Goal: Task Accomplishment & Management: Use online tool/utility

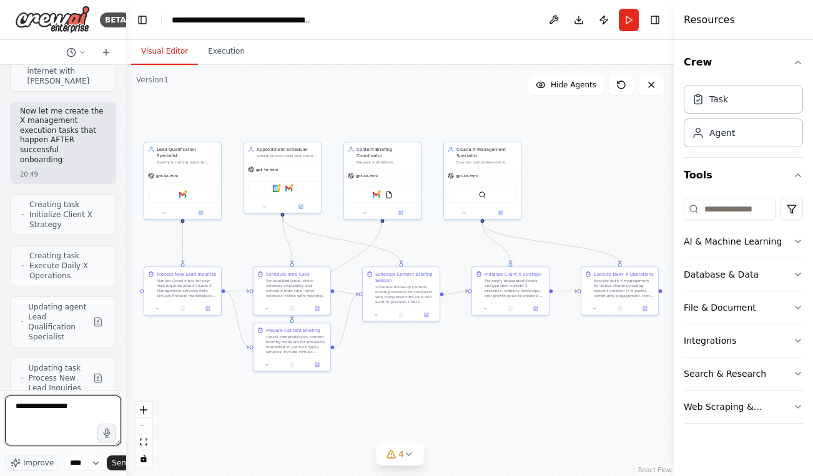
click at [67, 405] on textarea "**********" at bounding box center [63, 421] width 116 height 50
type textarea "**********"
click at [772, 310] on button "File & Document" at bounding box center [743, 308] width 119 height 32
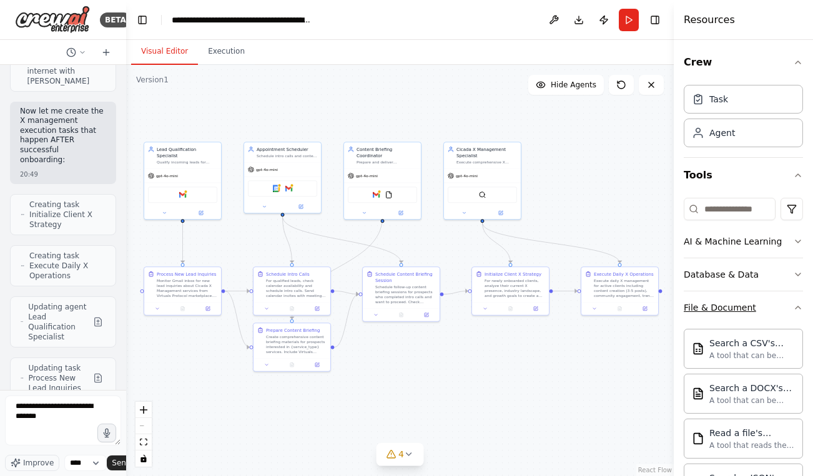
click at [772, 310] on button "File & Document" at bounding box center [743, 308] width 119 height 32
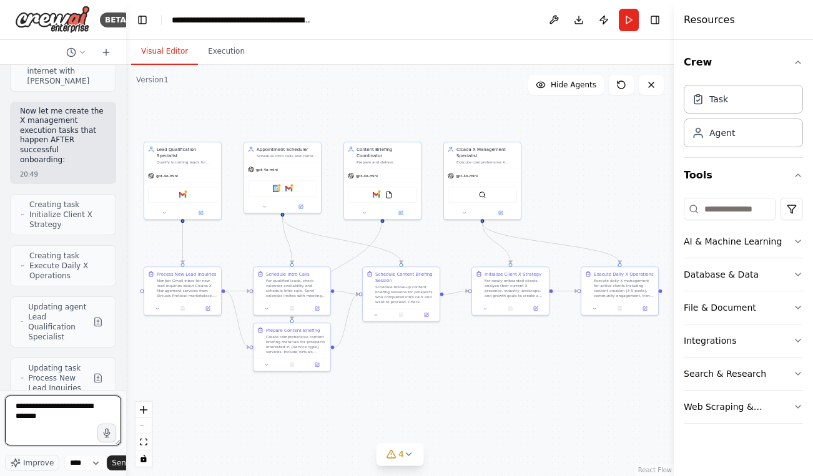
click at [74, 435] on textarea "**********" at bounding box center [63, 421] width 116 height 50
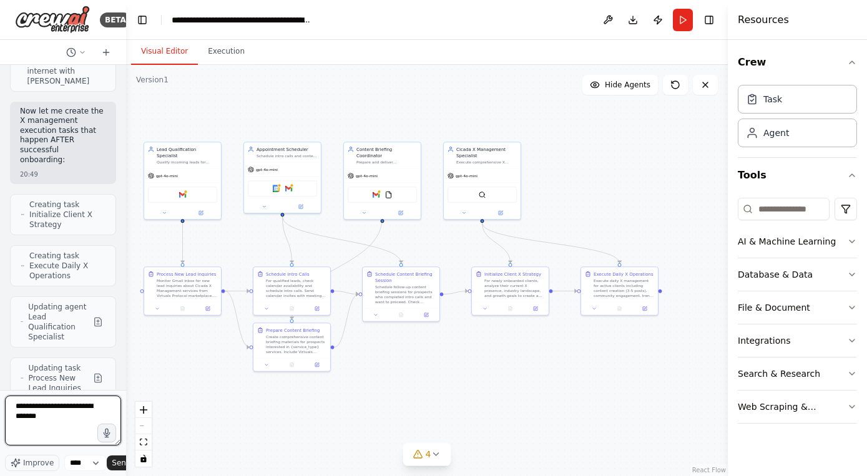
click at [84, 415] on textarea "**********" at bounding box center [63, 421] width 116 height 50
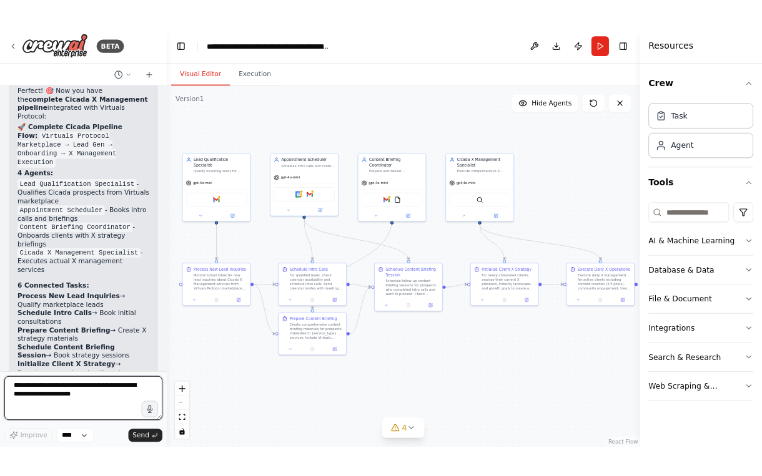
scroll to position [12034, 0]
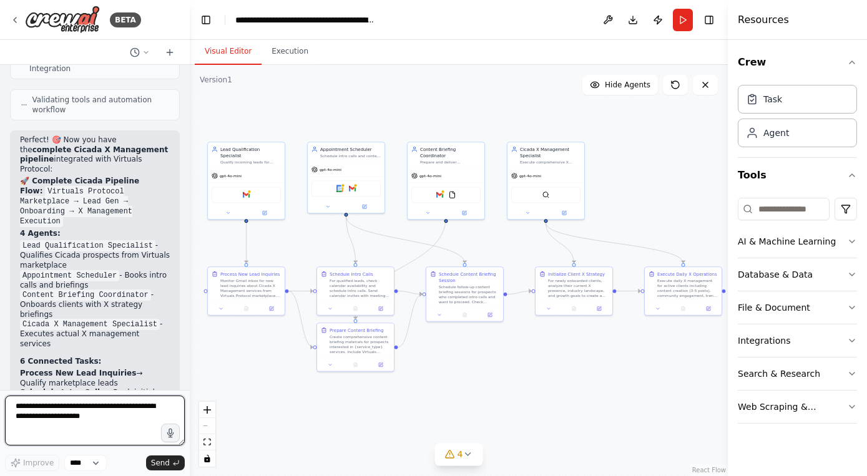
drag, startPoint x: 124, startPoint y: 85, endPoint x: 190, endPoint y: 81, distance: 66.3
click at [190, 81] on div "BETA Set up a crew that finds and organizes interesting articles, videos, and p…" at bounding box center [433, 238] width 867 height 476
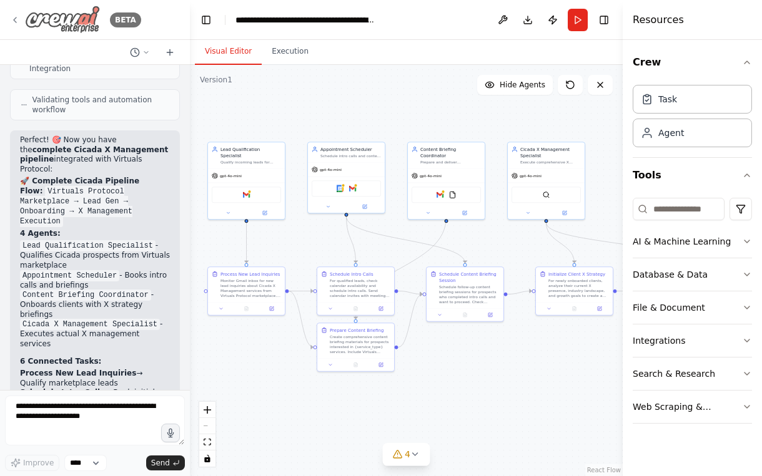
click at [13, 21] on icon at bounding box center [15, 20] width 10 height 10
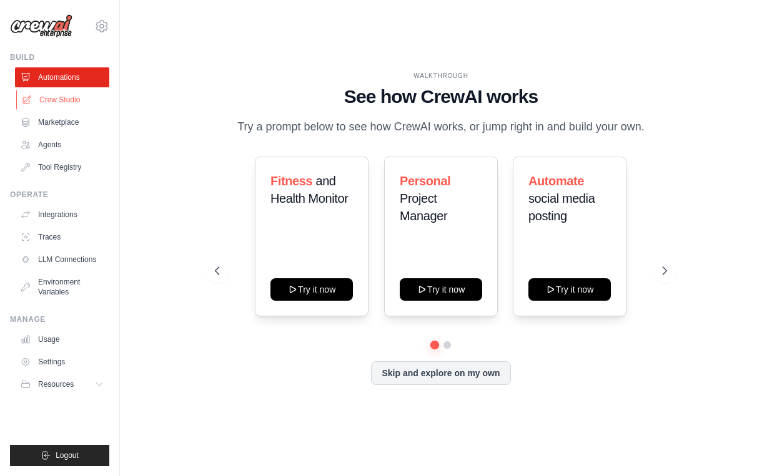
click at [69, 103] on link "Crew Studio" at bounding box center [63, 100] width 94 height 20
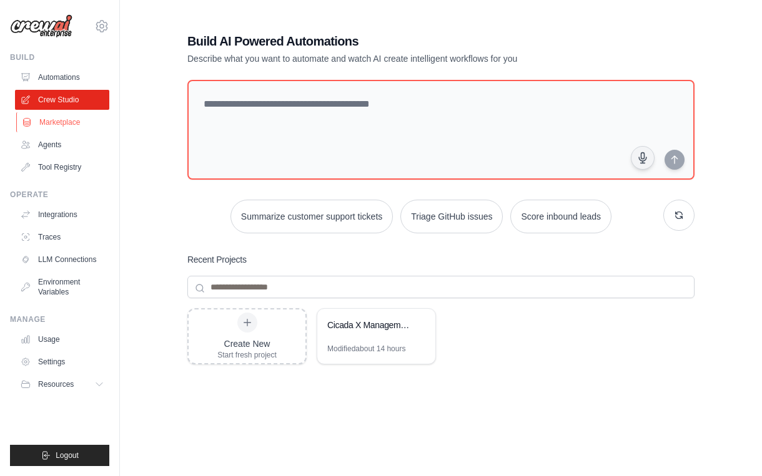
click at [62, 124] on link "Marketplace" at bounding box center [63, 122] width 94 height 20
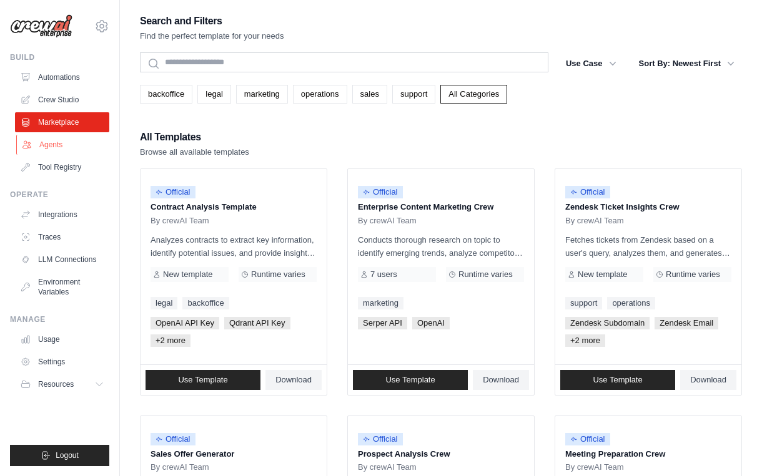
click at [59, 135] on link "Agents" at bounding box center [63, 145] width 94 height 20
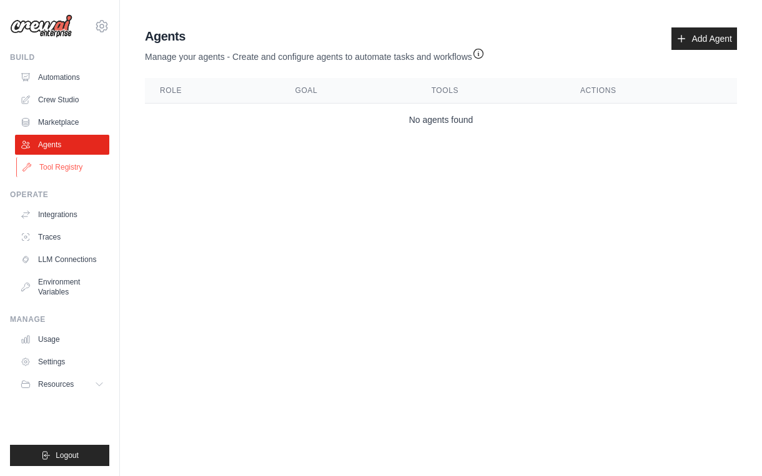
click at [64, 160] on link "Tool Registry" at bounding box center [63, 167] width 94 height 20
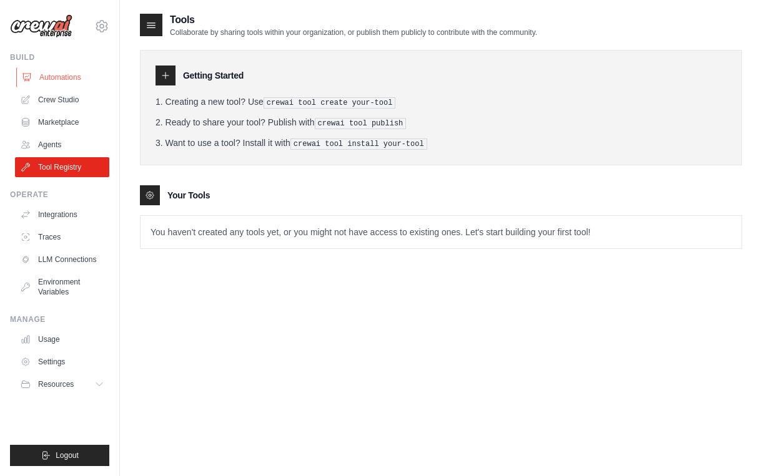
click at [67, 75] on link "Automations" at bounding box center [63, 77] width 94 height 20
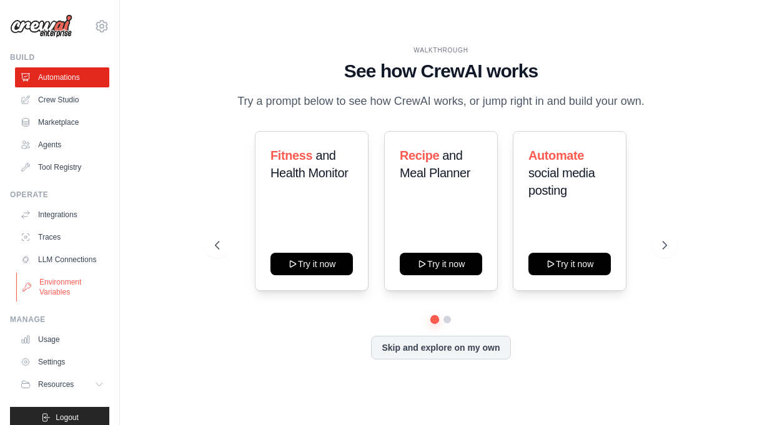
scroll to position [13, 0]
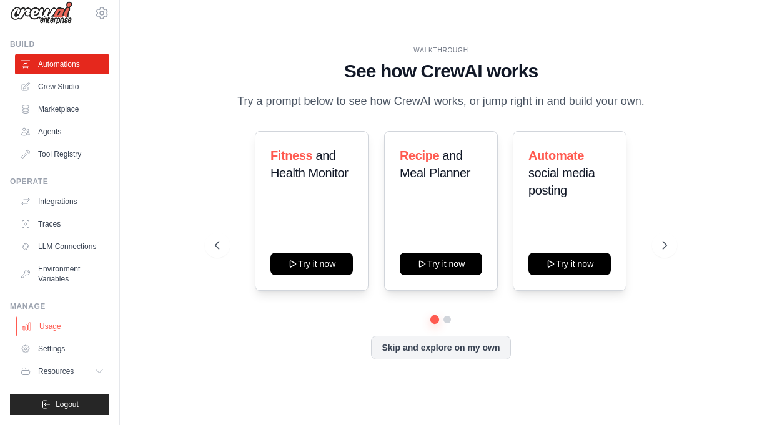
click at [54, 333] on link "Usage" at bounding box center [63, 327] width 94 height 20
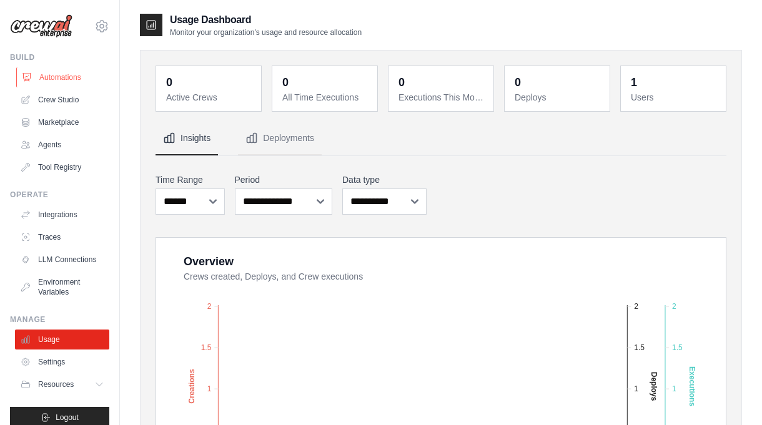
click at [42, 75] on link "Automations" at bounding box center [63, 77] width 94 height 20
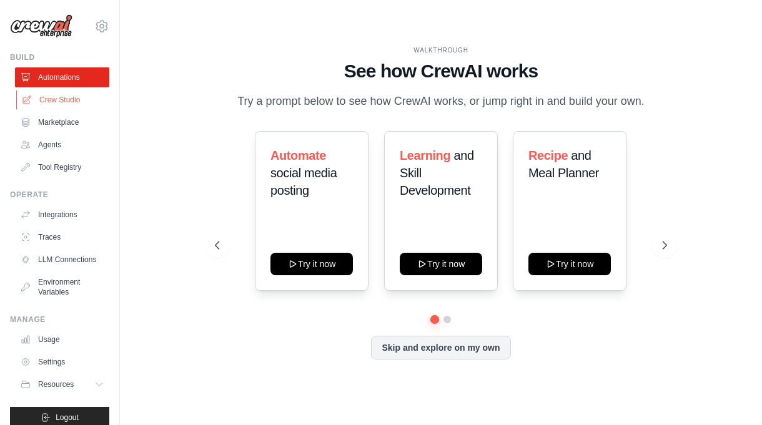
click at [51, 107] on link "Crew Studio" at bounding box center [63, 100] width 94 height 20
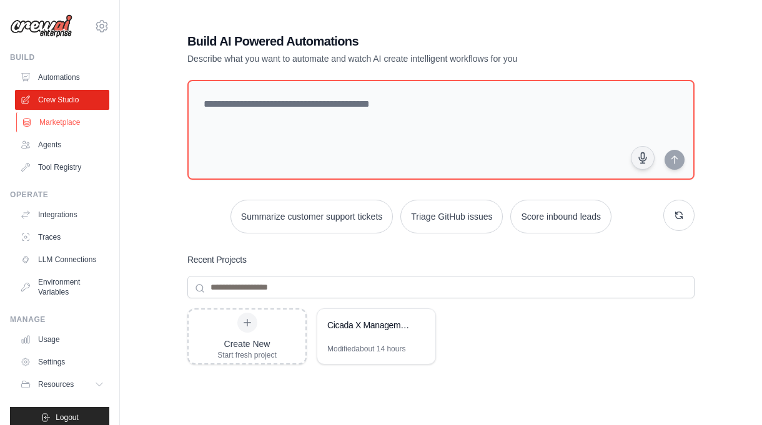
click at [47, 129] on link "Marketplace" at bounding box center [63, 122] width 94 height 20
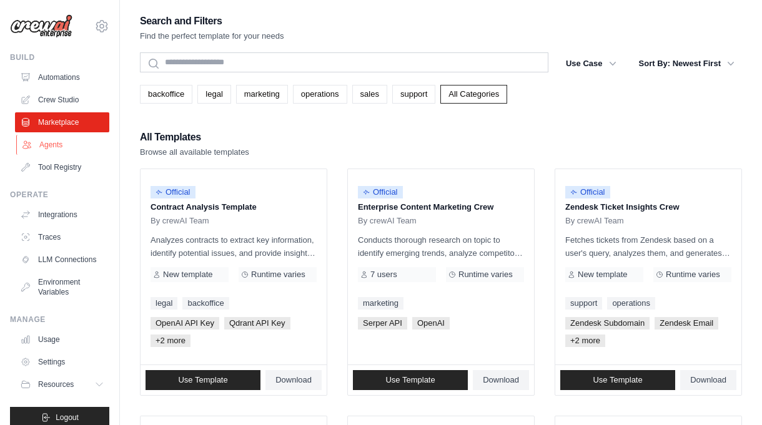
click at [49, 150] on link "Agents" at bounding box center [63, 145] width 94 height 20
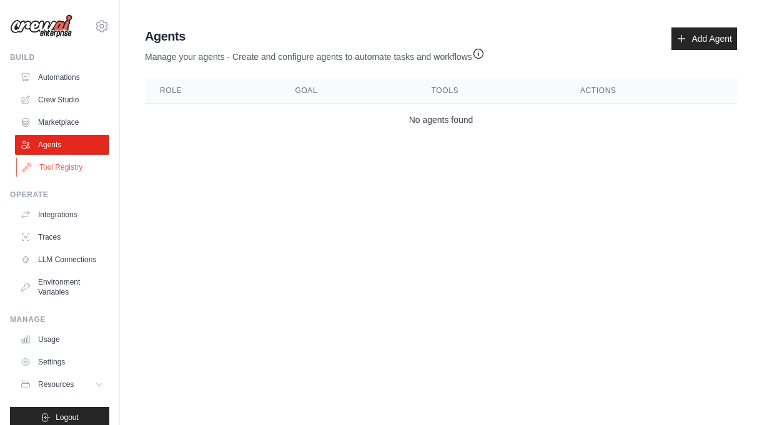
click at [49, 164] on link "Tool Registry" at bounding box center [63, 167] width 94 height 20
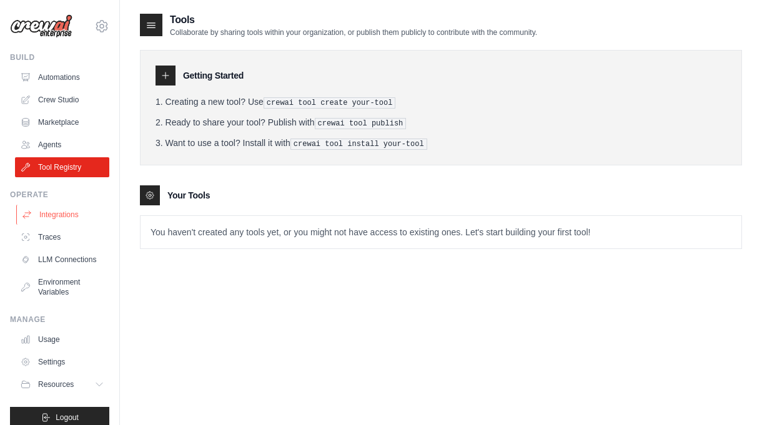
click at [41, 214] on link "Integrations" at bounding box center [63, 215] width 94 height 20
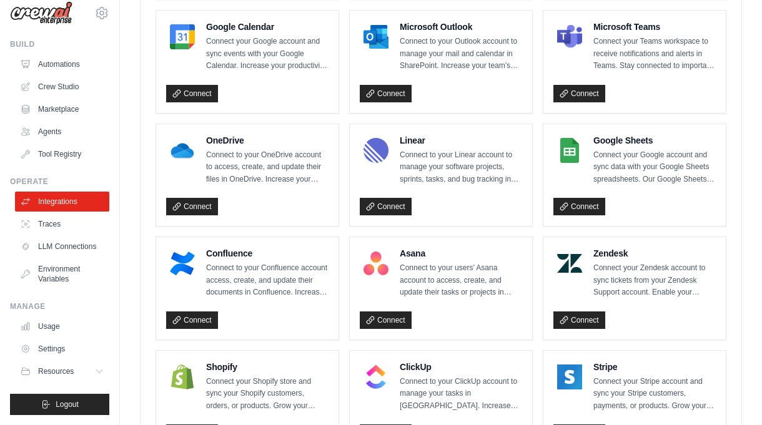
scroll to position [729, 0]
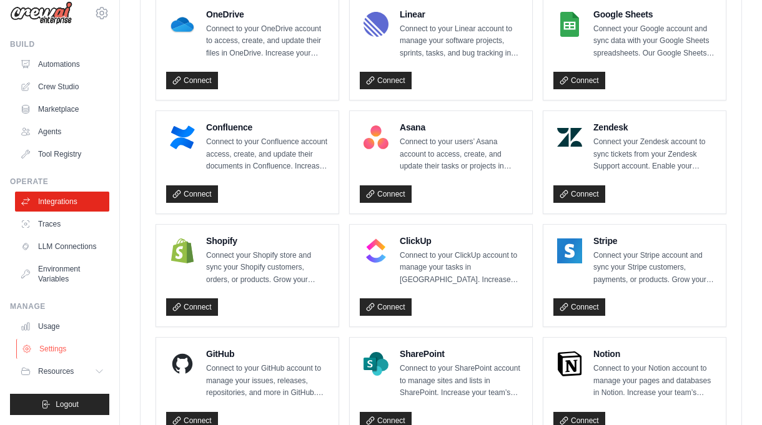
click at [76, 347] on link "Settings" at bounding box center [63, 349] width 94 height 20
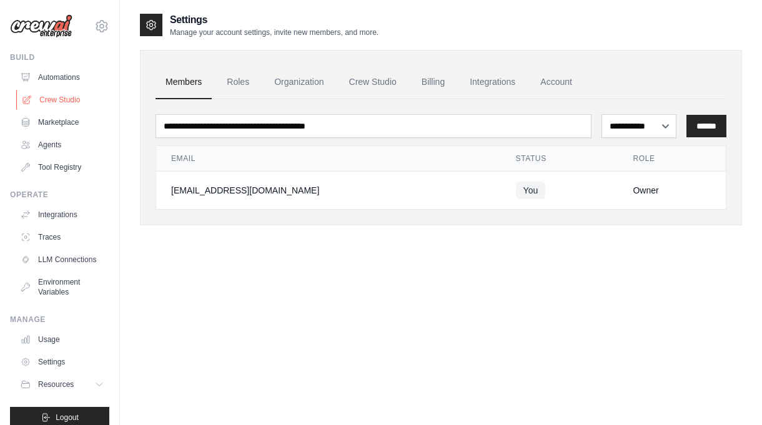
click at [58, 107] on link "Crew Studio" at bounding box center [63, 100] width 94 height 20
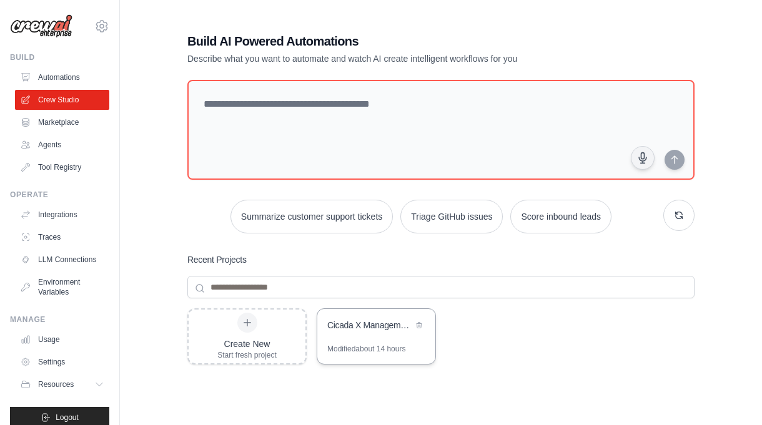
click at [342, 338] on div "Cicada X Management - Virtuals Protocol Integration" at bounding box center [376, 326] width 118 height 35
click at [270, 336] on div "Create New Start fresh project" at bounding box center [246, 336] width 59 height 47
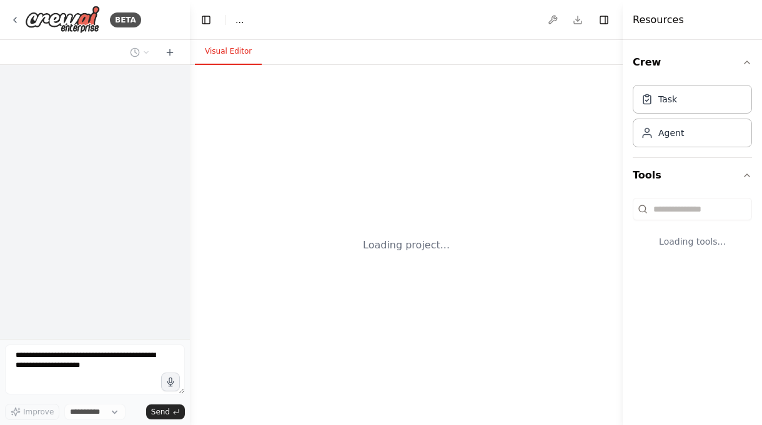
select select "****"
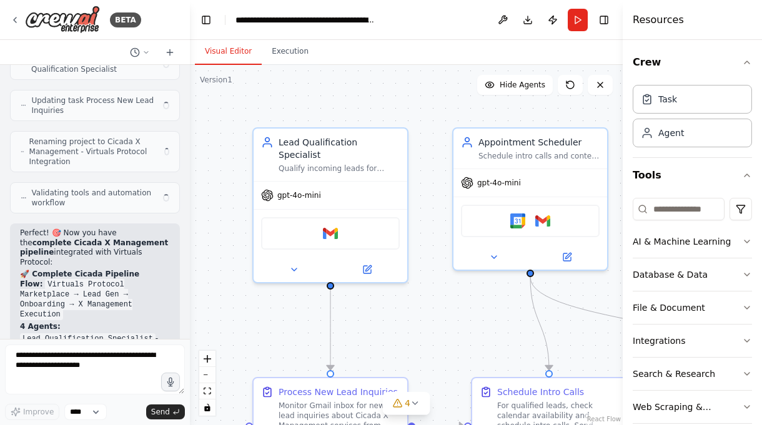
scroll to position [12040, 0]
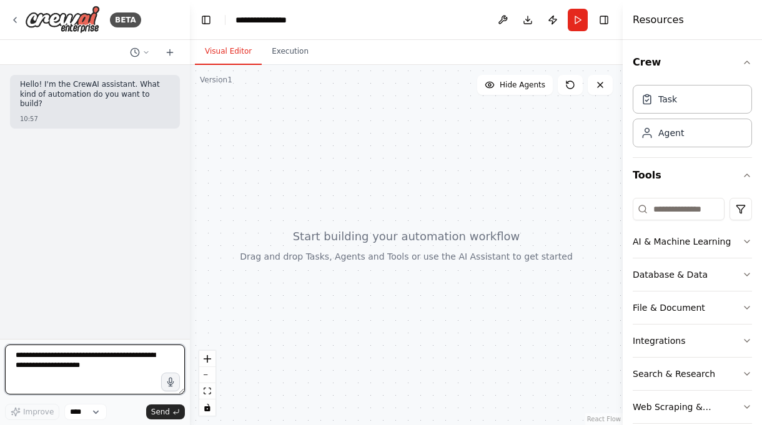
click at [54, 360] on textarea at bounding box center [95, 370] width 180 height 50
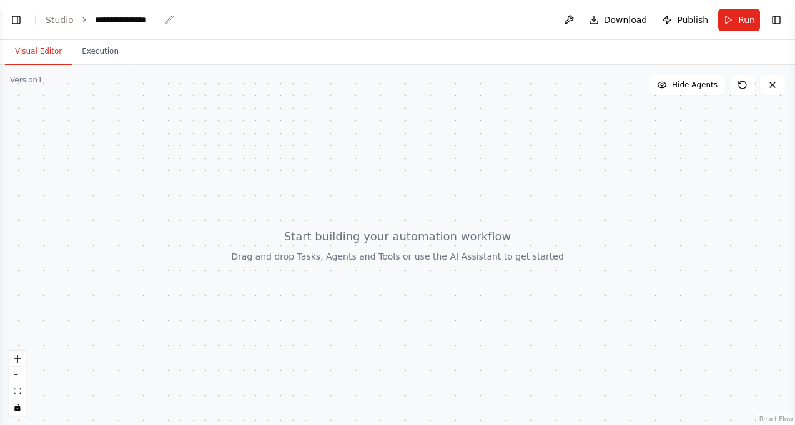
click at [124, 22] on div "**********" at bounding box center [127, 20] width 64 height 12
drag, startPoint x: 140, startPoint y: 15, endPoint x: 29, endPoint y: 4, distance: 111.0
click at [34, 5] on header "**********" at bounding box center [397, 20] width 795 height 40
click at [164, 224] on div at bounding box center [397, 245] width 795 height 360
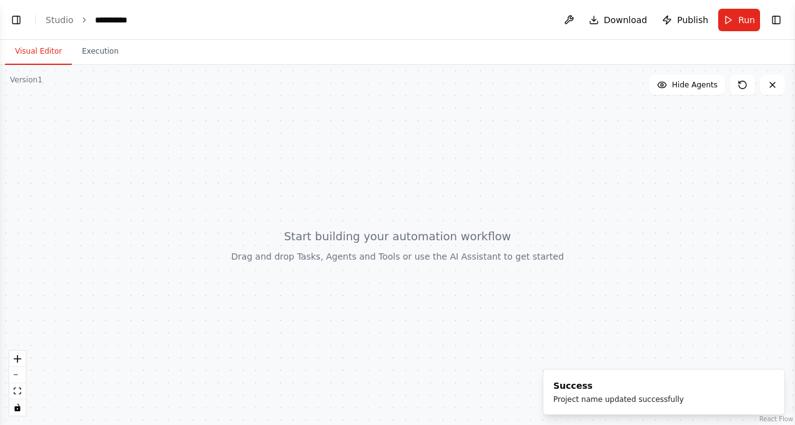
click at [51, 123] on div at bounding box center [397, 245] width 795 height 360
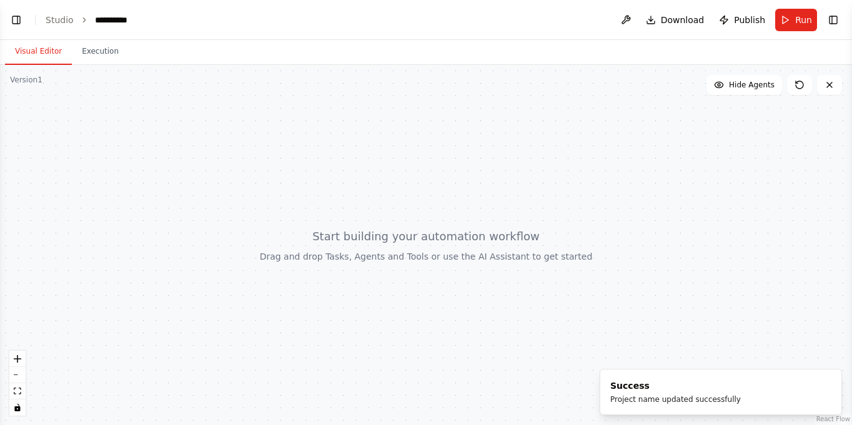
click at [19, 98] on div at bounding box center [426, 245] width 852 height 360
click at [21, 98] on div at bounding box center [426, 245] width 852 height 360
click at [111, 54] on button "Execution" at bounding box center [100, 52] width 57 height 26
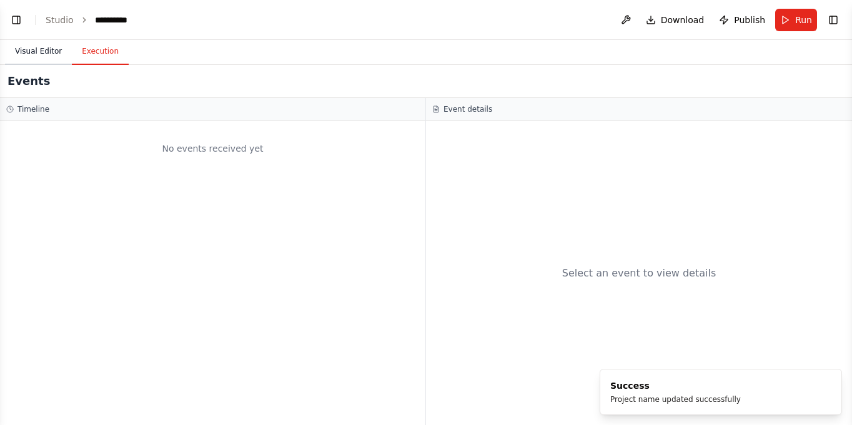
click at [28, 48] on button "Visual Editor" at bounding box center [38, 52] width 67 height 26
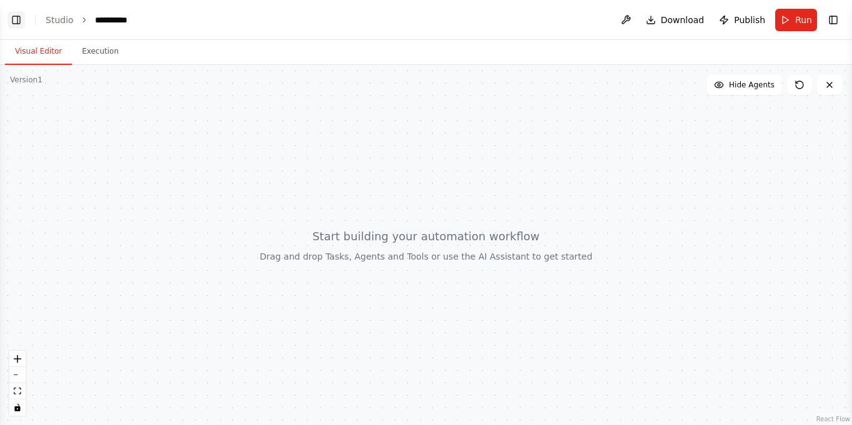
click at [16, 21] on button "Toggle Left Sidebar" at bounding box center [15, 19] width 17 height 17
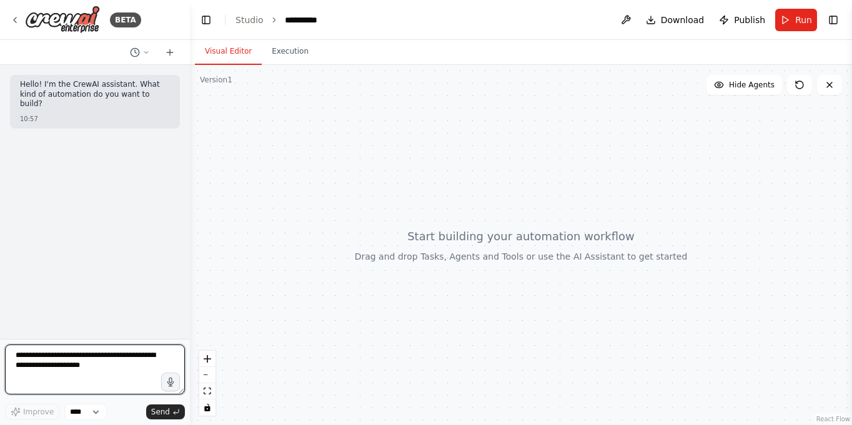
click at [85, 371] on textarea at bounding box center [95, 370] width 180 height 50
paste textarea "**********"
click at [14, 352] on textarea "**********" at bounding box center [95, 370] width 180 height 50
type textarea "**********"
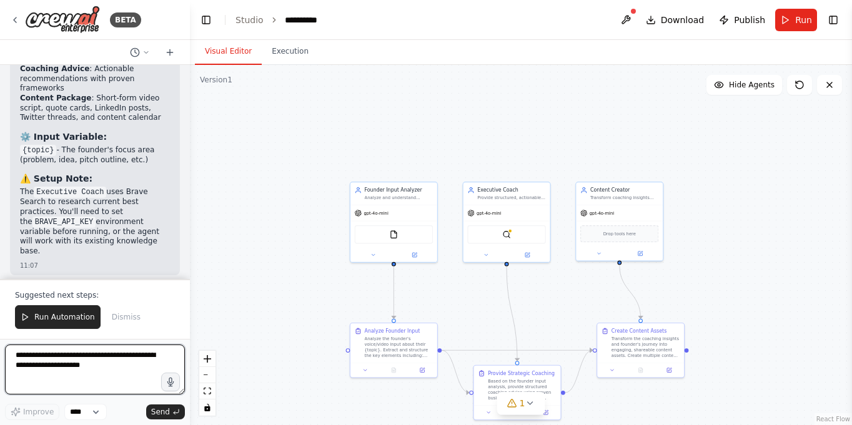
scroll to position [1692, 0]
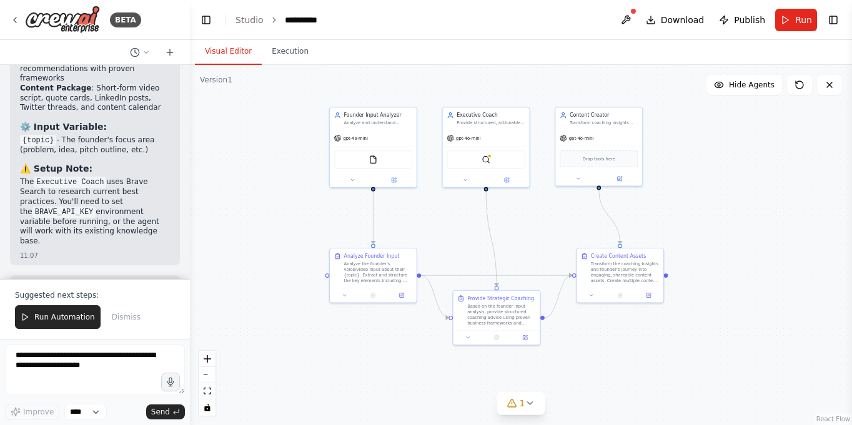
drag, startPoint x: 284, startPoint y: 274, endPoint x: 264, endPoint y: 199, distance: 77.1
click at [264, 199] on div ".deletable-edge-delete-btn { width: 20px; height: 20px; border: 0px solid #ffff…" at bounding box center [521, 245] width 662 height 360
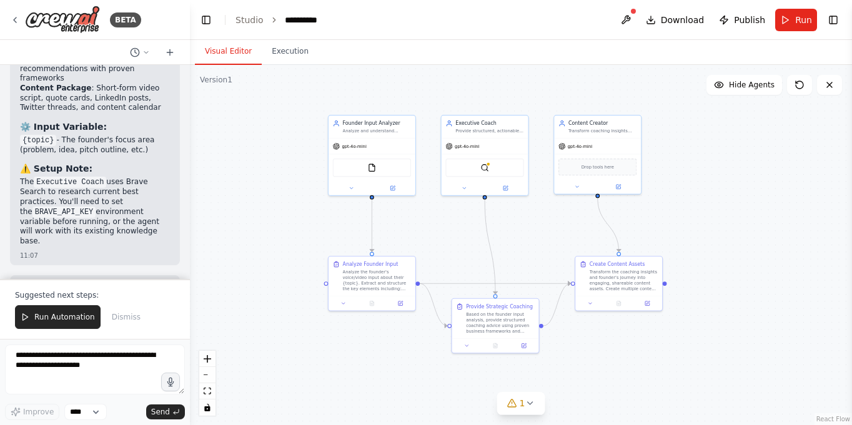
drag, startPoint x: 264, startPoint y: 199, endPoint x: 262, endPoint y: 207, distance: 7.6
click at [262, 207] on div ".deletable-edge-delete-btn { width: 20px; height: 20px; border: 0px solid #ffff…" at bounding box center [521, 245] width 662 height 360
click at [371, 166] on img at bounding box center [372, 166] width 9 height 9
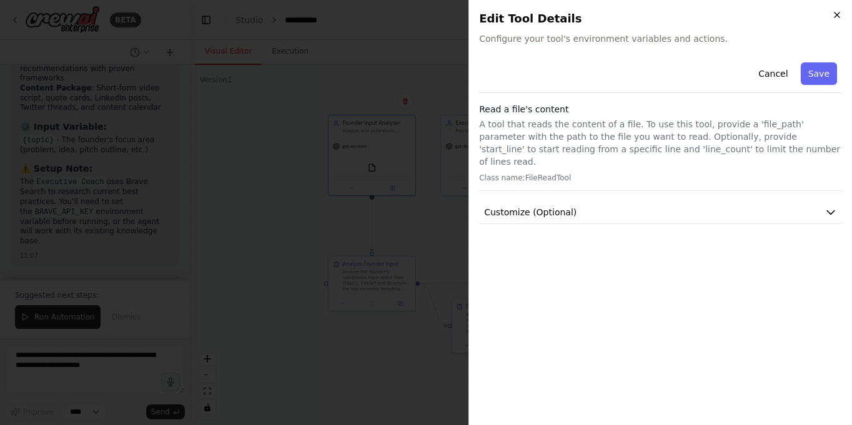
click at [761, 18] on icon "button" at bounding box center [837, 15] width 10 height 10
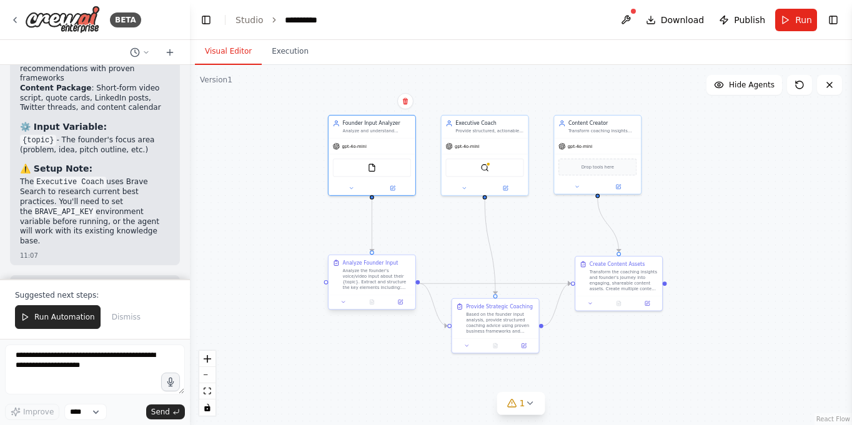
click at [370, 280] on div "Analyze the founder's voice/video input about their {topic}. Extract and struct…" at bounding box center [377, 279] width 69 height 22
click at [376, 145] on div "gpt-4o-mini" at bounding box center [371, 145] width 87 height 16
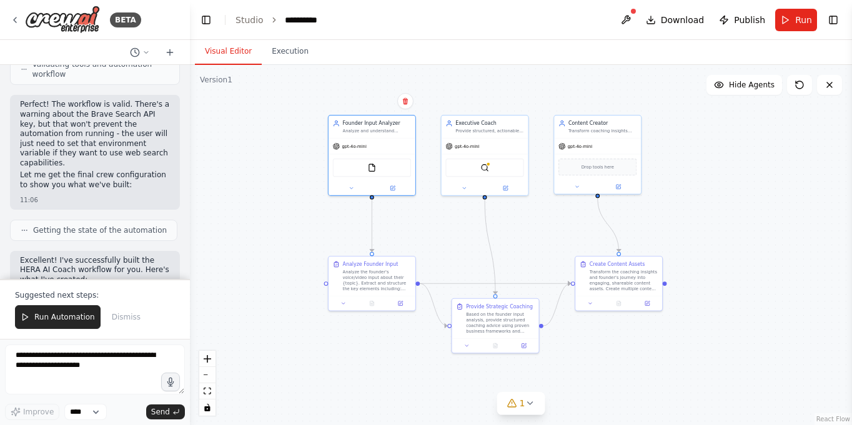
scroll to position [1203, 0]
click at [355, 127] on div "Analyze and understand founder voice/video input about their {topic} (problem, …" at bounding box center [377, 130] width 69 height 6
click at [371, 166] on img at bounding box center [372, 166] width 9 height 9
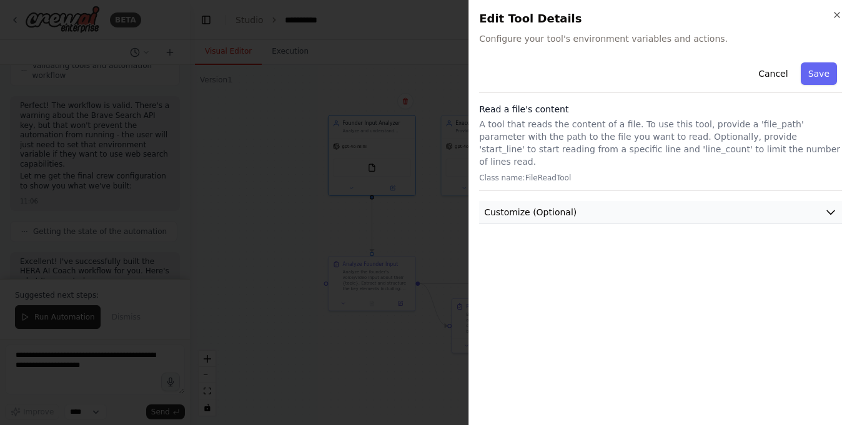
click at [636, 210] on button "Customize (Optional)" at bounding box center [660, 212] width 363 height 23
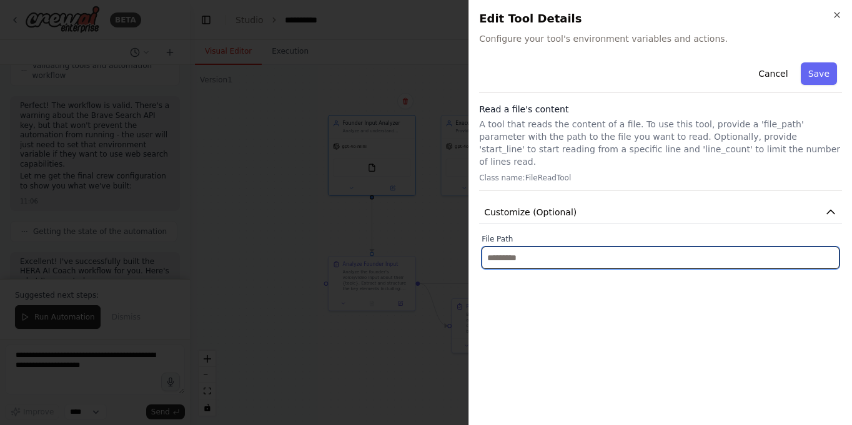
click at [612, 250] on input "text" at bounding box center [660, 258] width 358 height 22
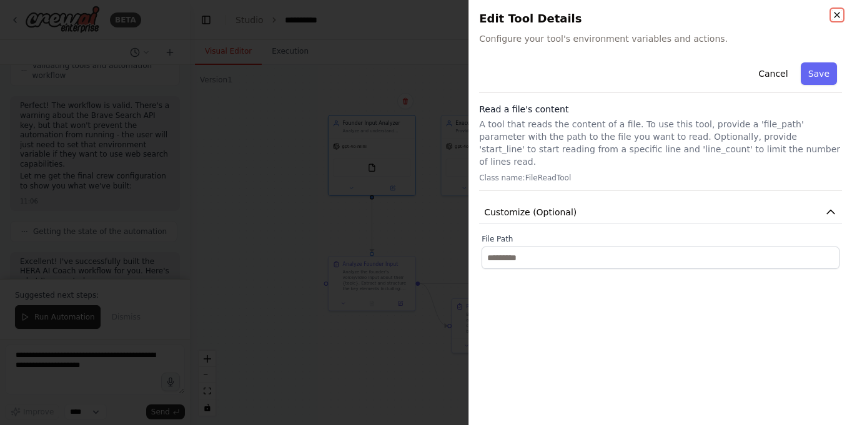
click at [761, 15] on icon "button" at bounding box center [836, 14] width 5 height 5
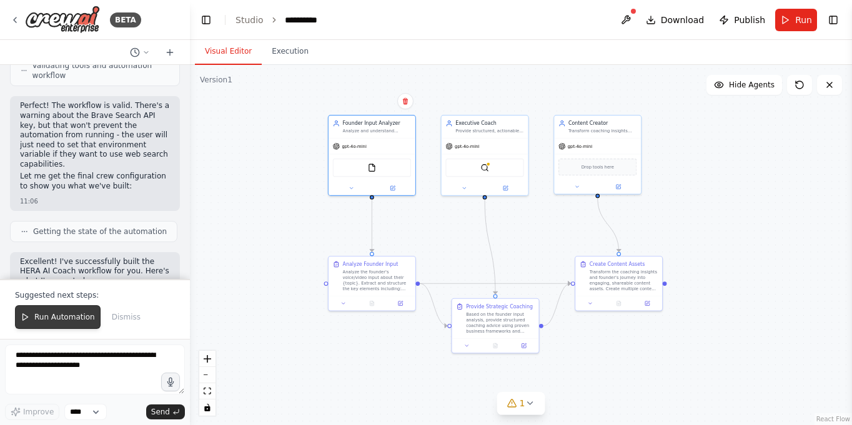
click at [59, 320] on span "Run Automation" at bounding box center [64, 317] width 61 height 10
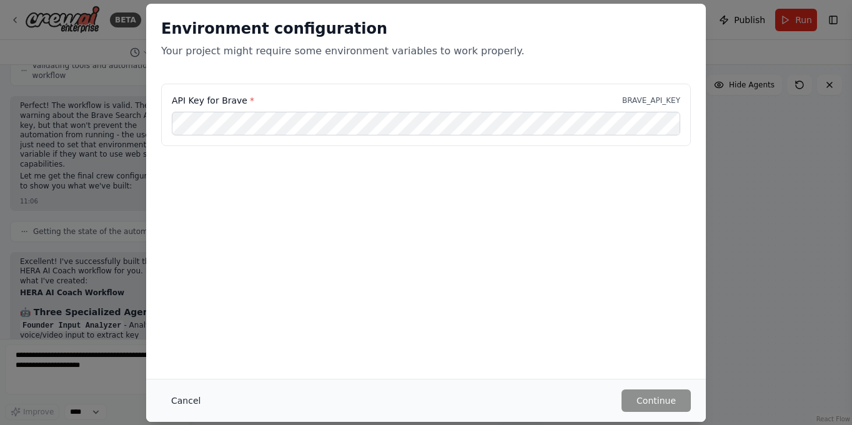
click at [183, 400] on button "Cancel" at bounding box center [185, 401] width 49 height 22
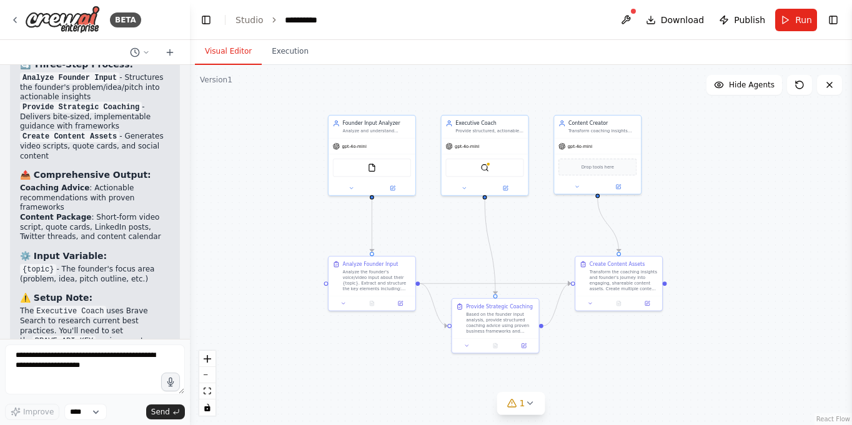
scroll to position [1623, 0]
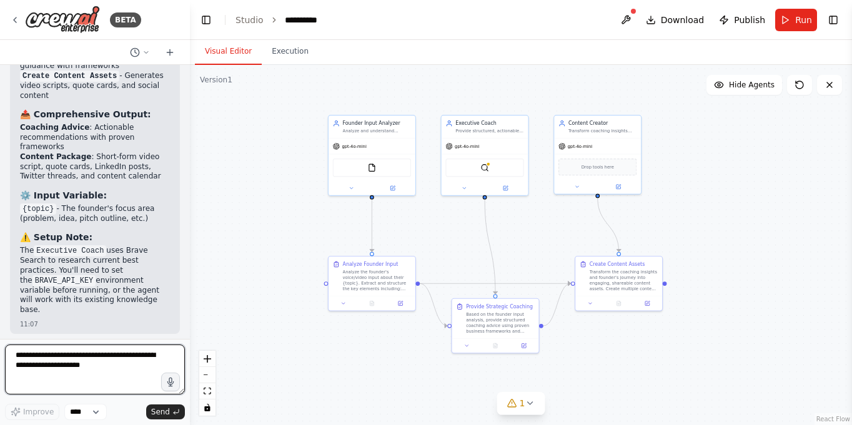
click at [101, 363] on textarea at bounding box center [95, 370] width 180 height 50
type textarea "**********"
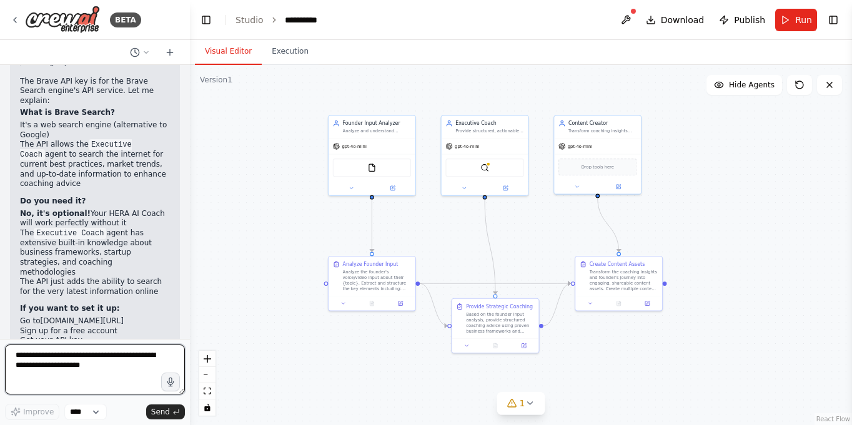
scroll to position [2121, 0]
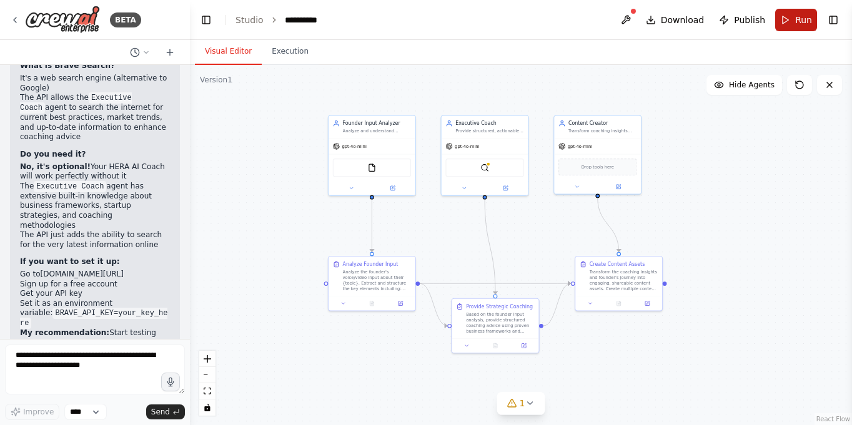
click at [761, 19] on span "Run" at bounding box center [803, 20] width 17 height 12
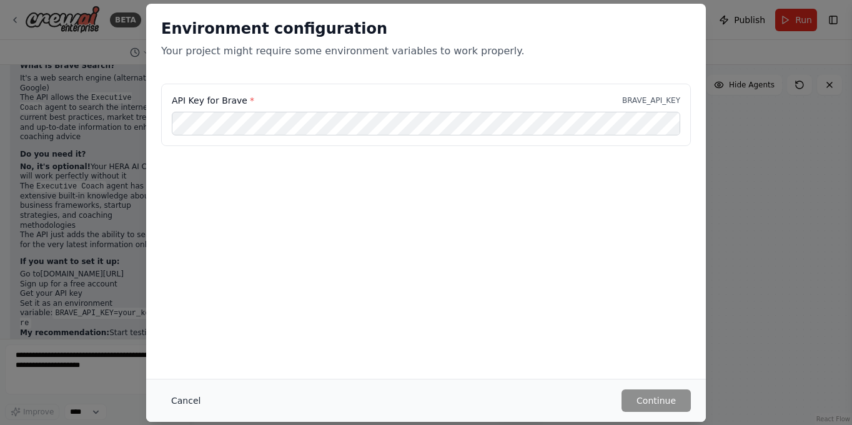
click at [189, 404] on button "Cancel" at bounding box center [185, 401] width 49 height 22
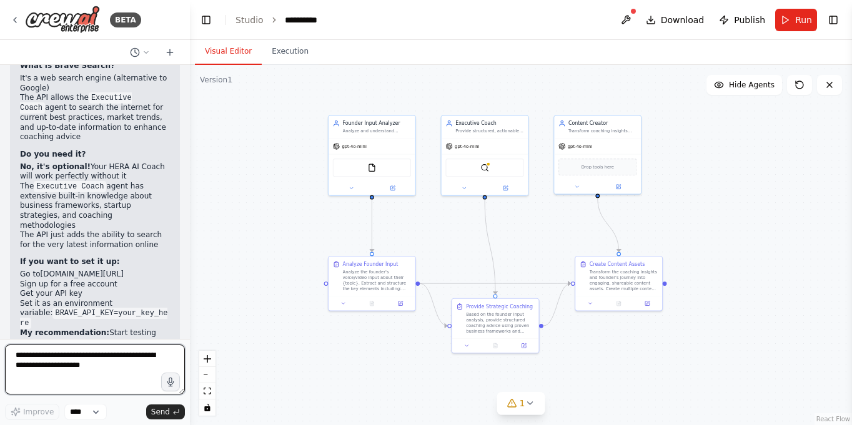
click at [113, 359] on textarea at bounding box center [95, 370] width 180 height 50
type textarea "**********"
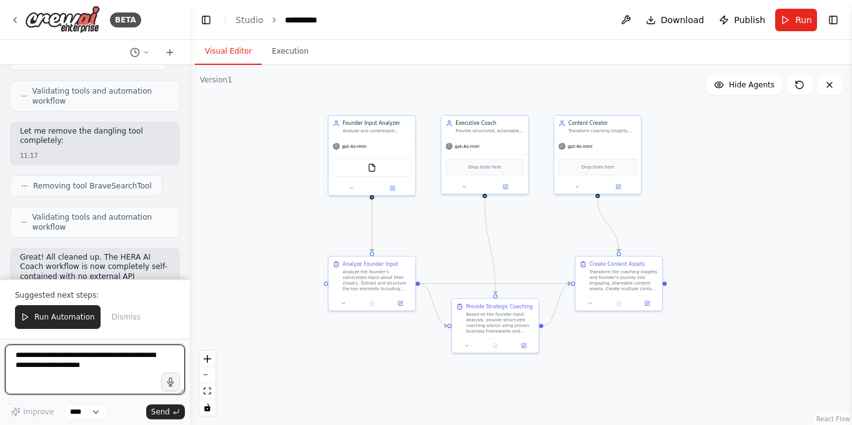
scroll to position [2684, 0]
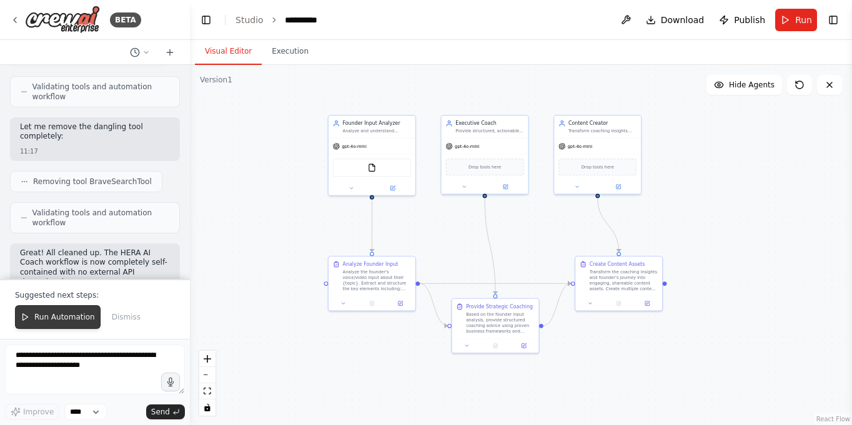
click at [62, 320] on span "Run Automation" at bounding box center [64, 317] width 61 height 10
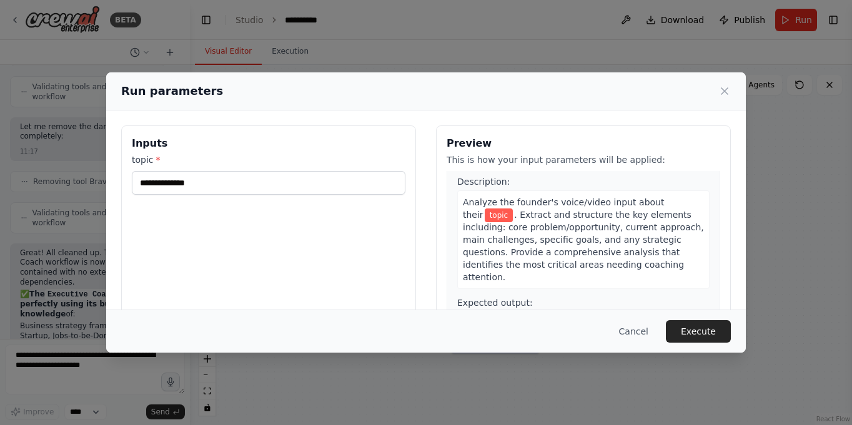
scroll to position [29, 0]
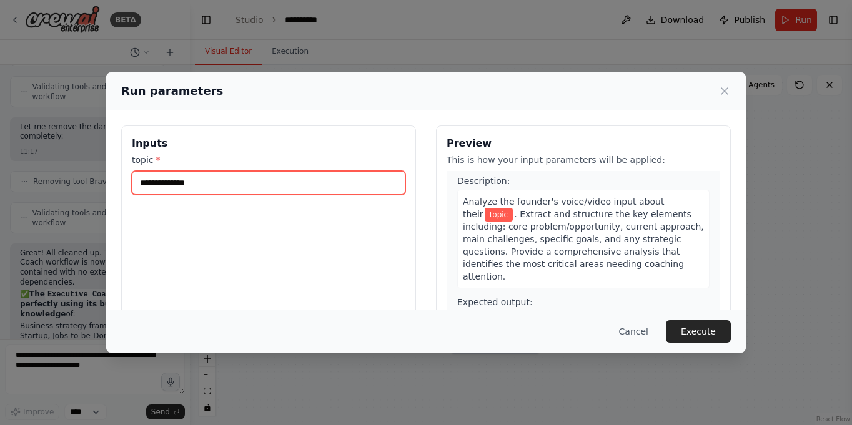
click at [310, 191] on input "topic *" at bounding box center [269, 183] width 274 height 24
click at [151, 183] on input "**********" at bounding box center [269, 183] width 274 height 24
click at [206, 178] on input "**********" at bounding box center [269, 183] width 274 height 24
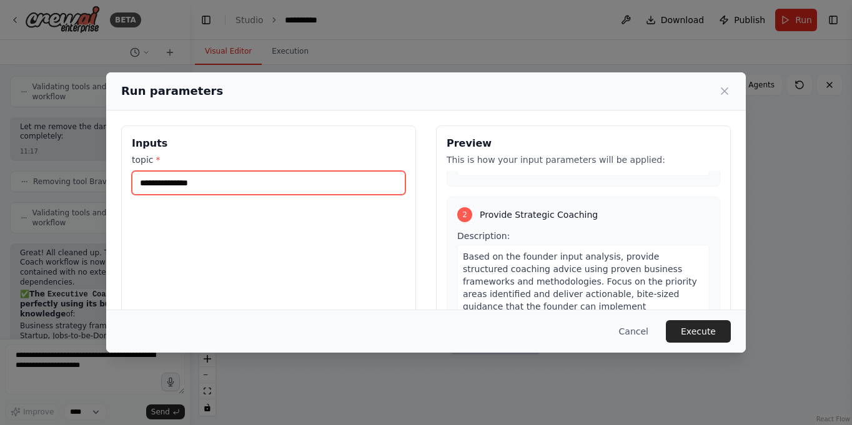
scroll to position [260, 0]
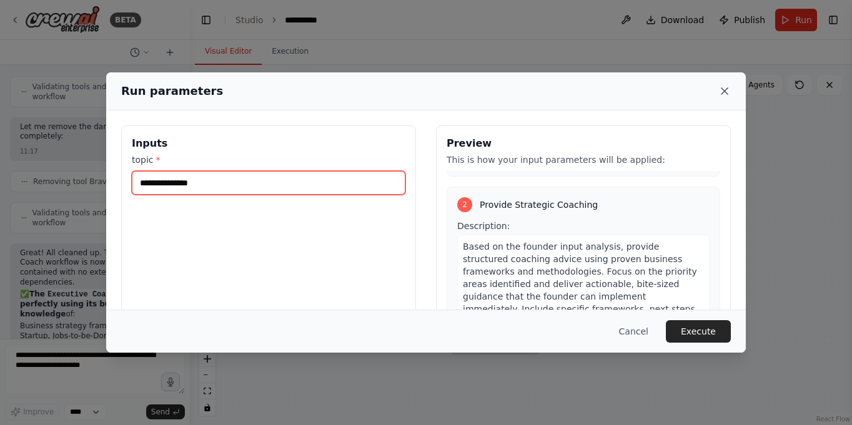
type input "**********"
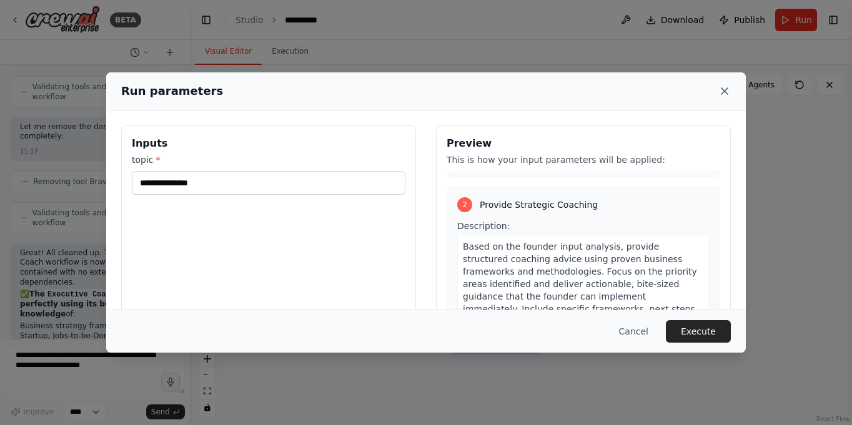
click at [728, 94] on icon at bounding box center [724, 91] width 12 height 12
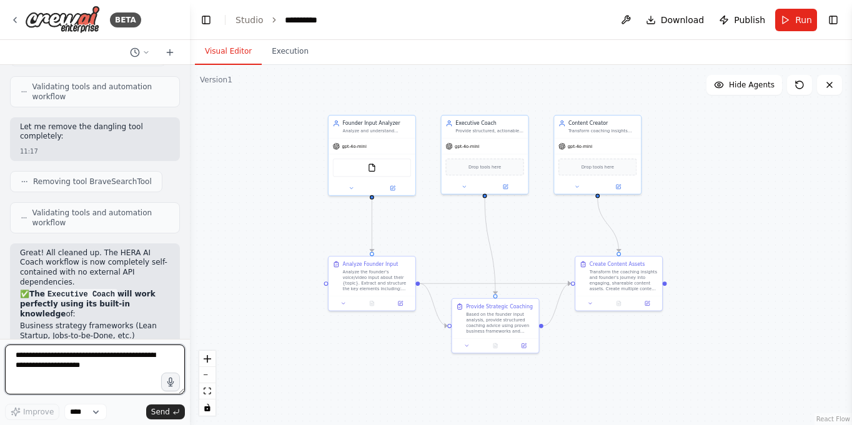
click at [93, 370] on textarea at bounding box center [95, 370] width 180 height 50
type textarea "*"
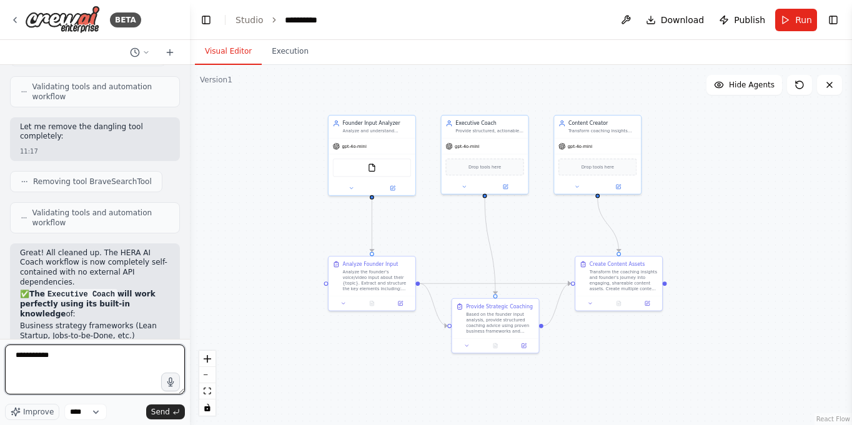
type textarea "**********"
drag, startPoint x: 96, startPoint y: 382, endPoint x: -58, endPoint y: 327, distance: 163.7
click at [0, 327] on html "BETA Hello! I'm the CrewAI assistant. What kind of automation do you want to bu…" at bounding box center [426, 212] width 852 height 425
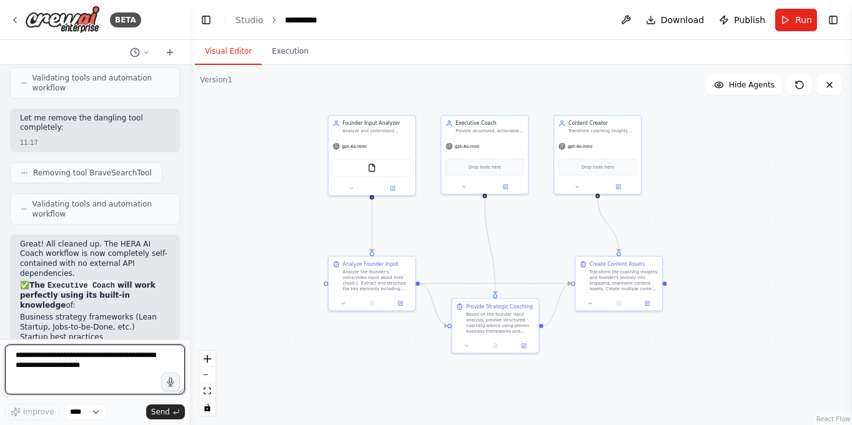
scroll to position [2698, 0]
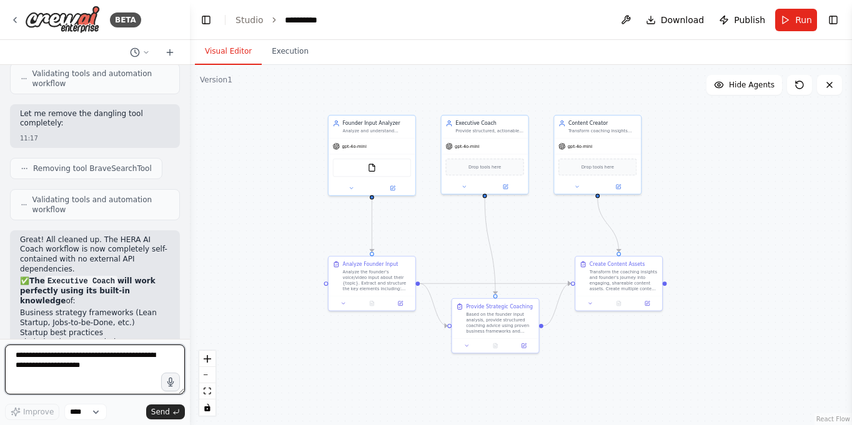
click at [96, 368] on textarea at bounding box center [95, 370] width 180 height 50
type textarea "**********"
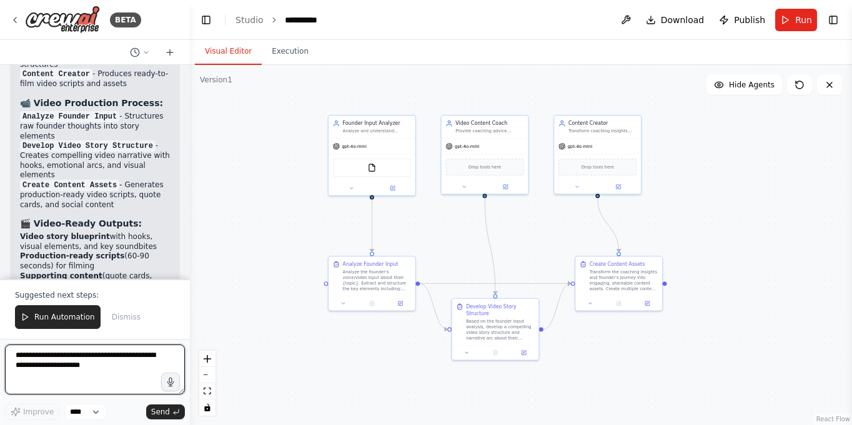
scroll to position [3553, 0]
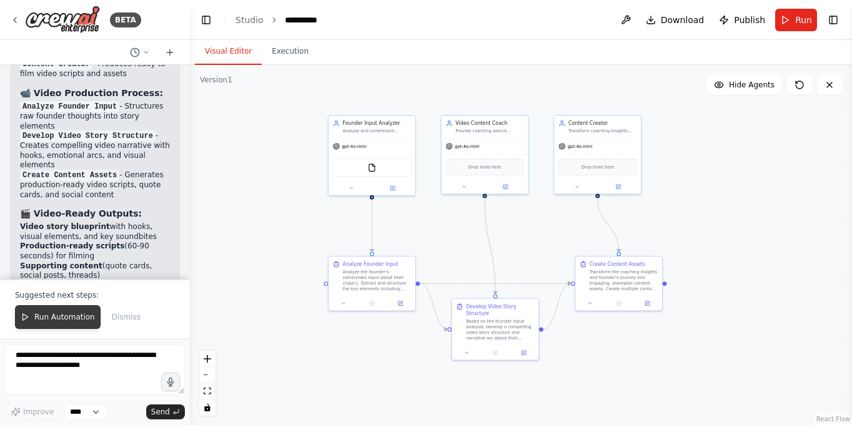
click at [58, 325] on button "Run Automation" at bounding box center [58, 317] width 86 height 24
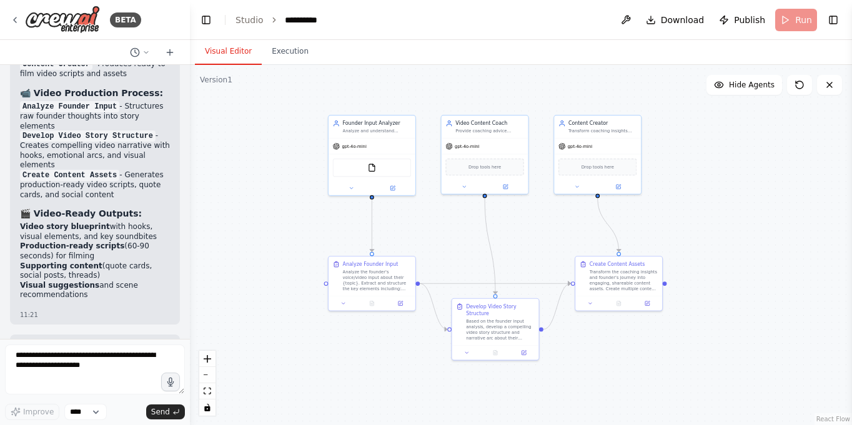
scroll to position [3493, 0]
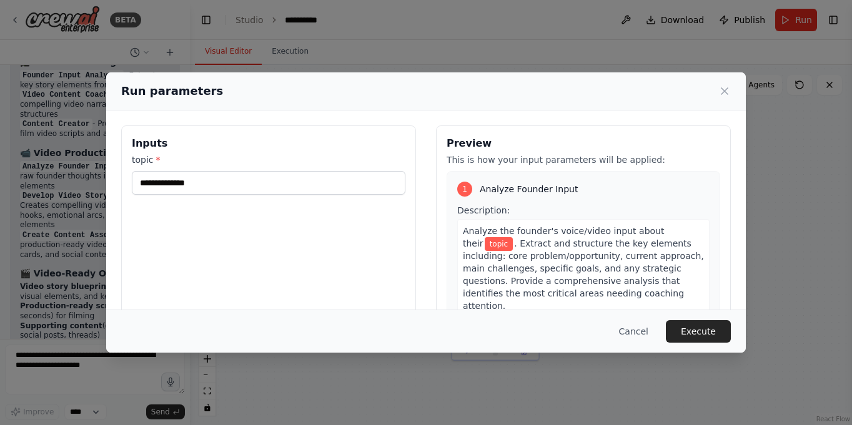
click at [295, 207] on div "Inputs topic *" at bounding box center [268, 274] width 295 height 296
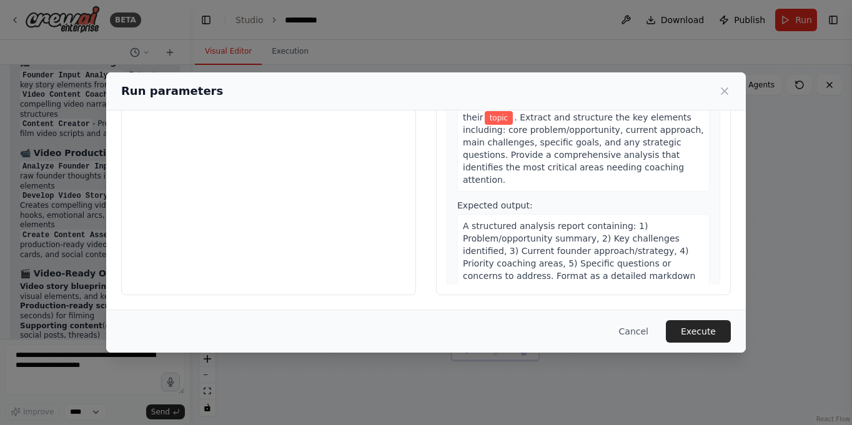
scroll to position [0, 0]
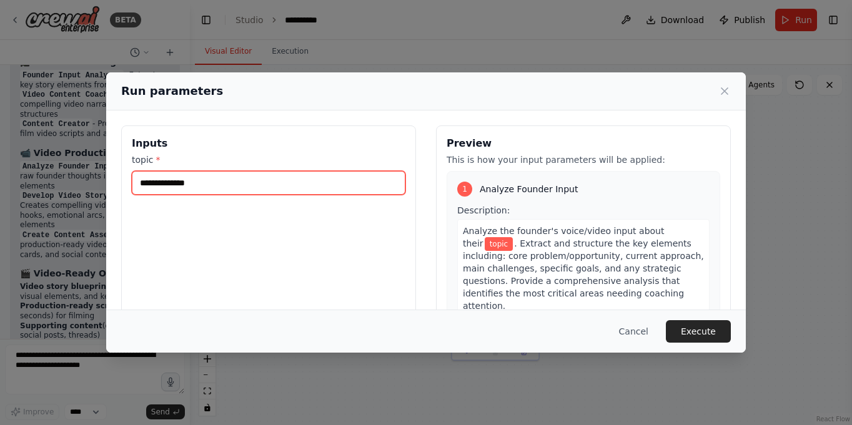
click at [288, 177] on input "topic *" at bounding box center [269, 183] width 274 height 24
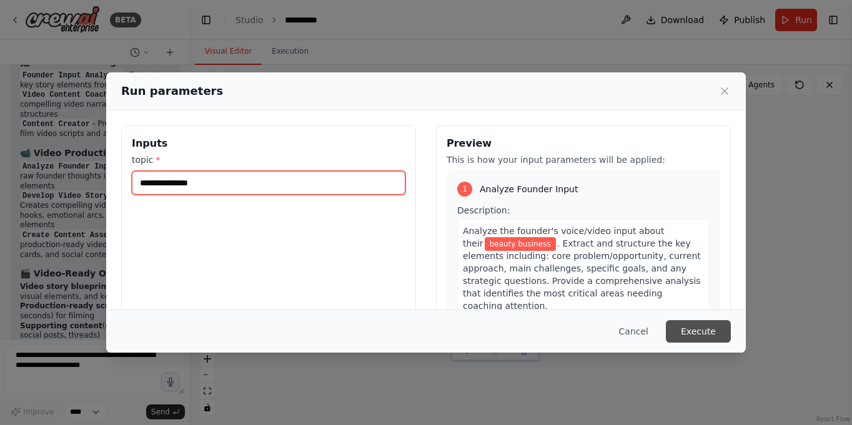
type input "**********"
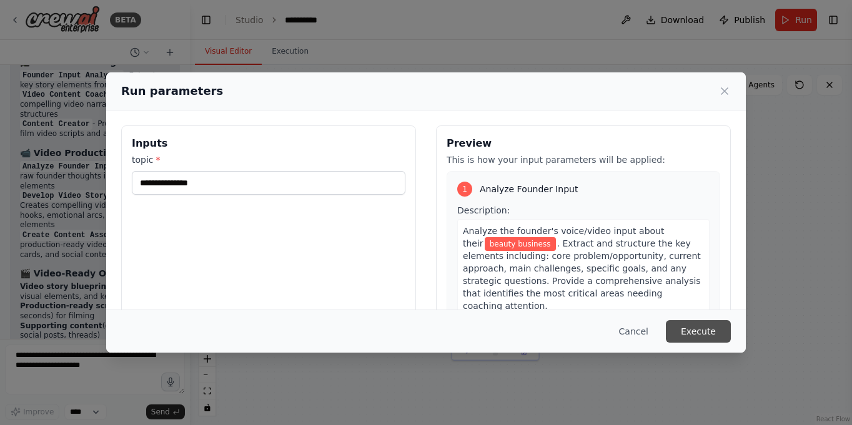
click at [701, 342] on button "Execute" at bounding box center [698, 331] width 65 height 22
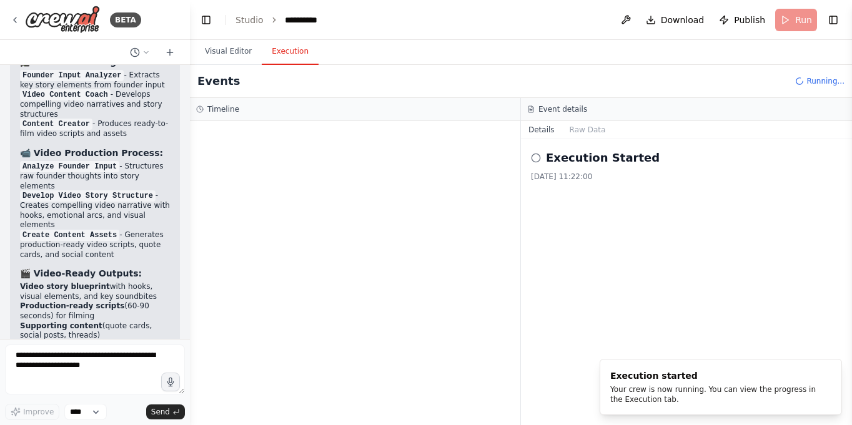
click at [292, 55] on button "Execution" at bounding box center [290, 52] width 57 height 26
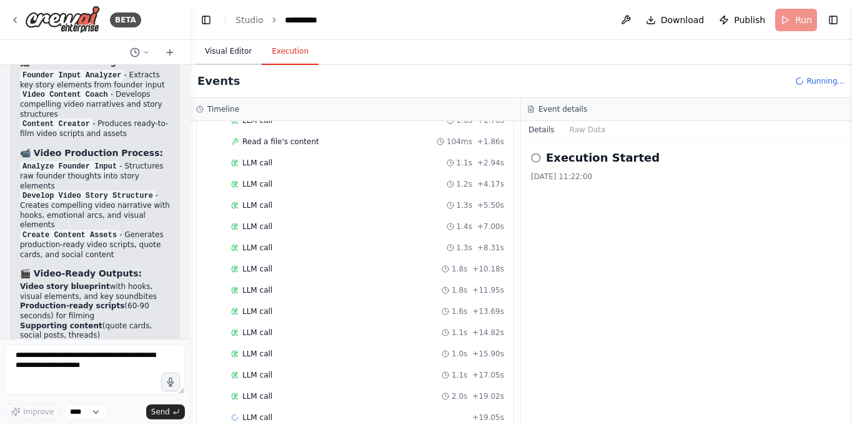
scroll to position [119, 0]
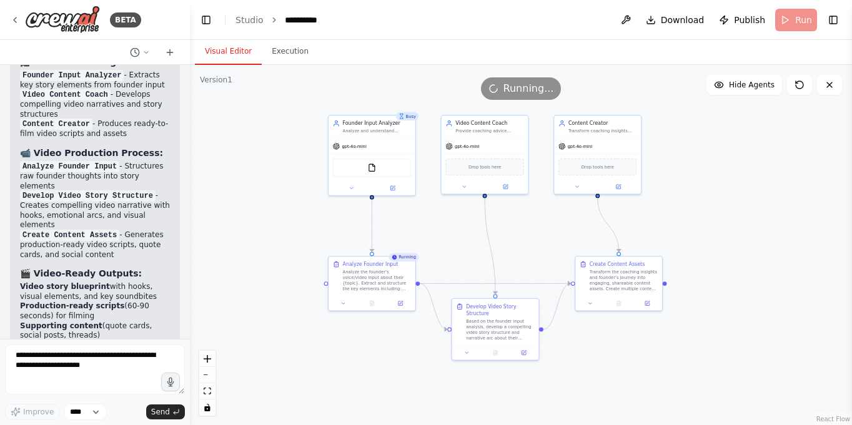
click at [232, 50] on button "Visual Editor" at bounding box center [228, 52] width 67 height 26
click at [298, 48] on button "Execution" at bounding box center [290, 52] width 57 height 26
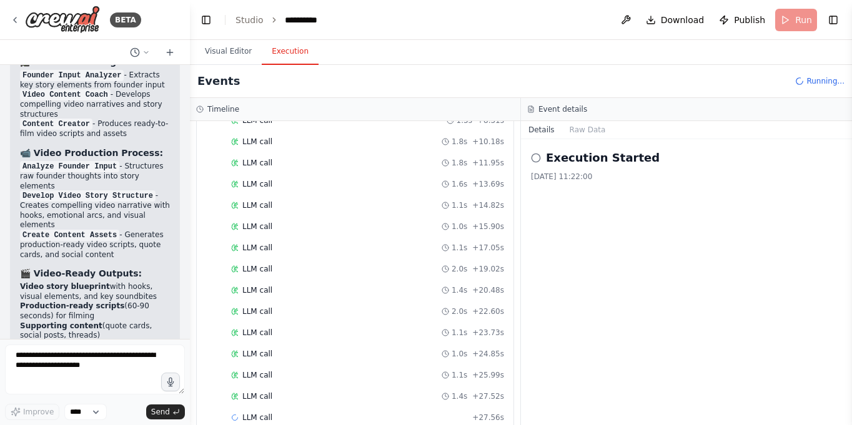
scroll to position [247, 0]
click at [230, 56] on button "Visual Editor" at bounding box center [228, 52] width 67 height 26
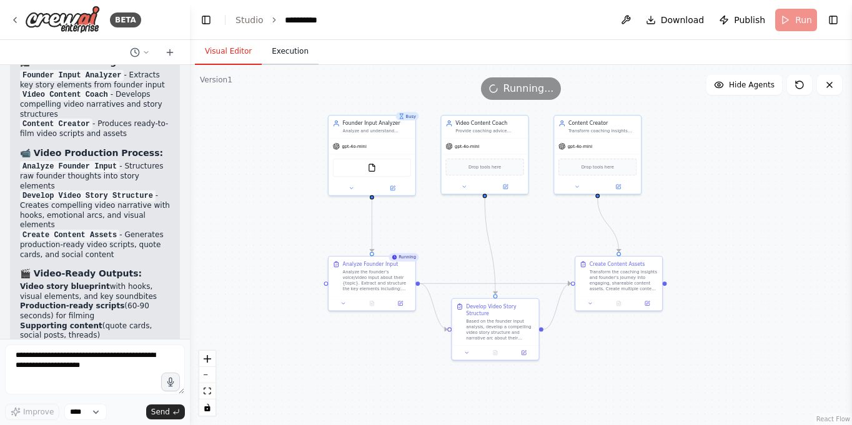
click at [296, 54] on button "Execution" at bounding box center [290, 52] width 57 height 26
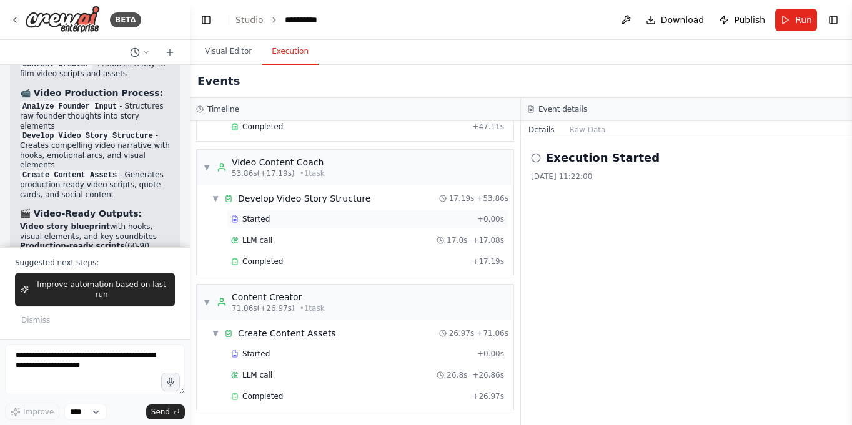
scroll to position [0, 0]
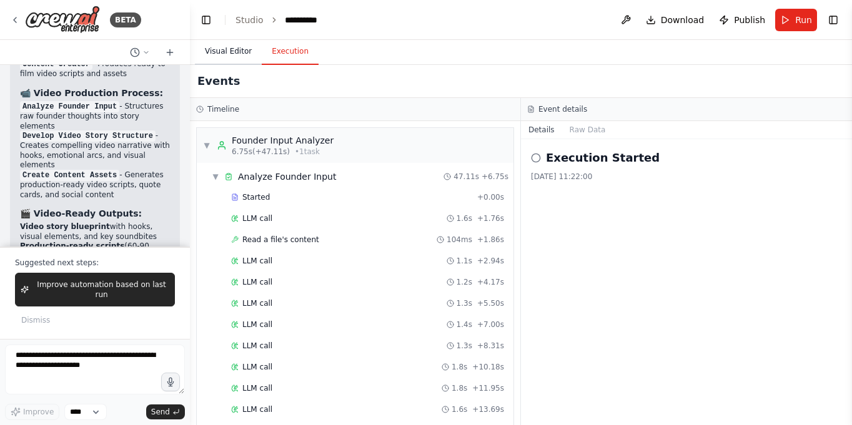
click at [239, 54] on button "Visual Editor" at bounding box center [228, 52] width 67 height 26
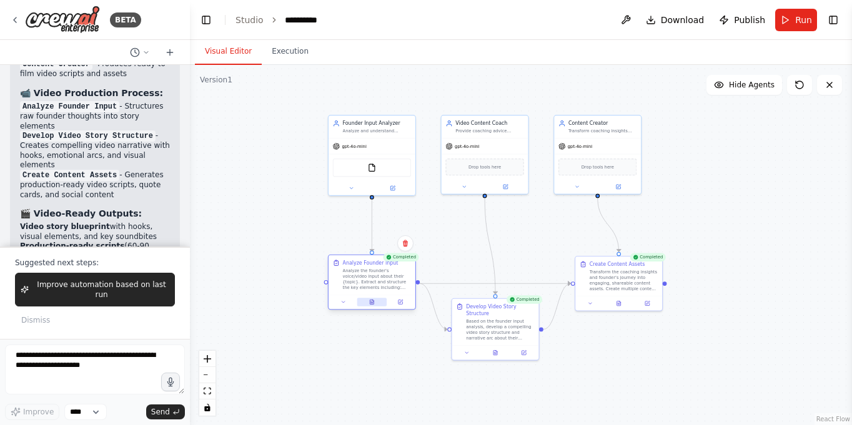
click at [373, 300] on icon at bounding box center [372, 302] width 4 height 5
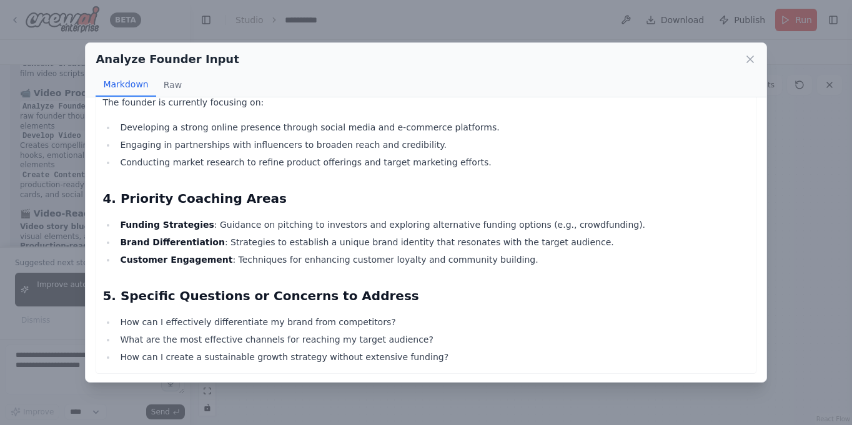
scroll to position [266, 0]
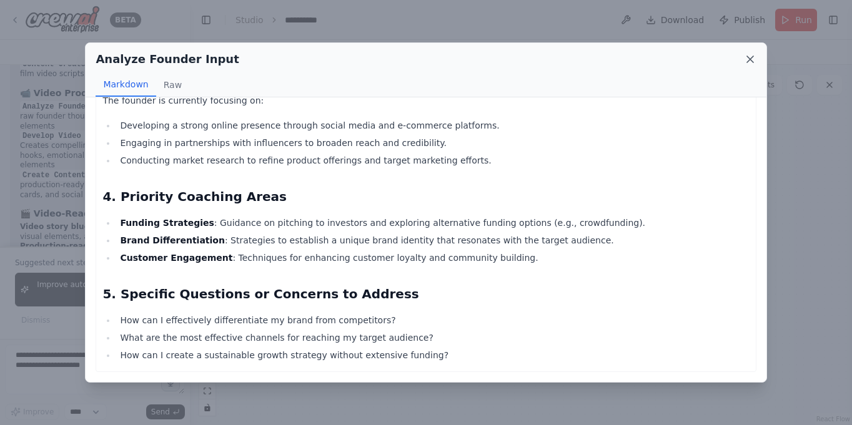
click at [747, 62] on icon at bounding box center [750, 59] width 12 height 12
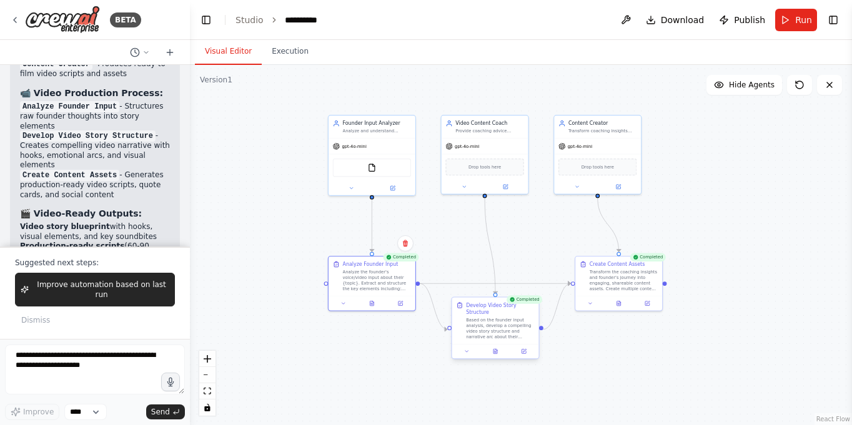
click at [493, 358] on div "Develop Video Story Structure Based on the founder input analysis, develop a co…" at bounding box center [495, 328] width 88 height 62
click at [496, 354] on button at bounding box center [495, 351] width 30 height 9
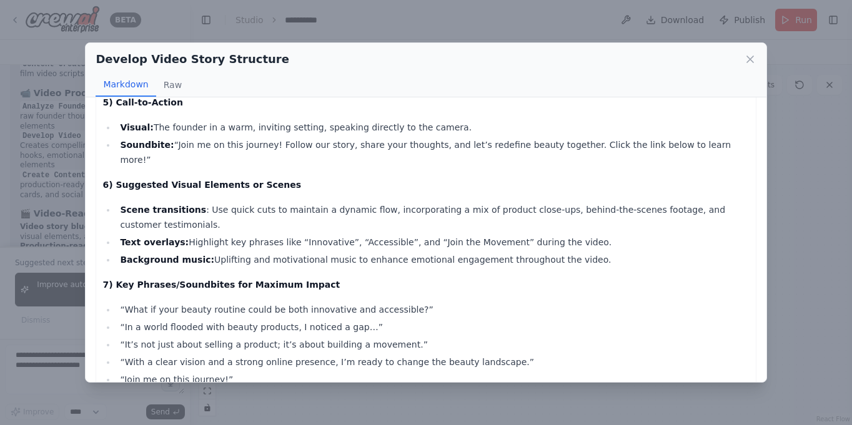
scroll to position [496, 0]
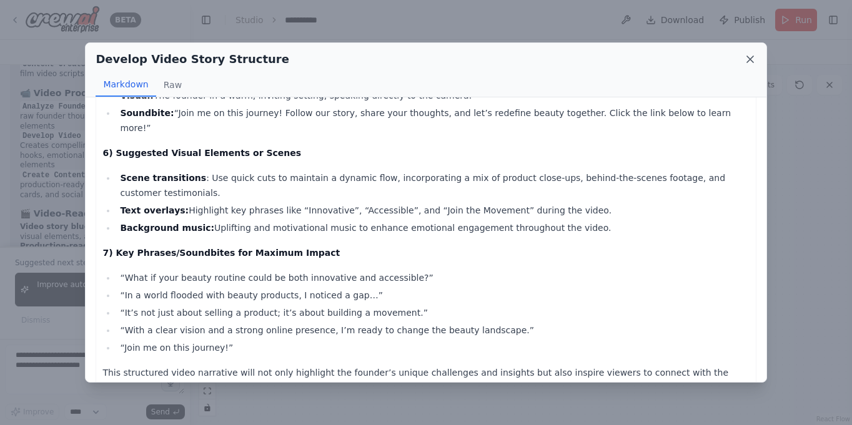
click at [752, 57] on icon at bounding box center [750, 59] width 12 height 12
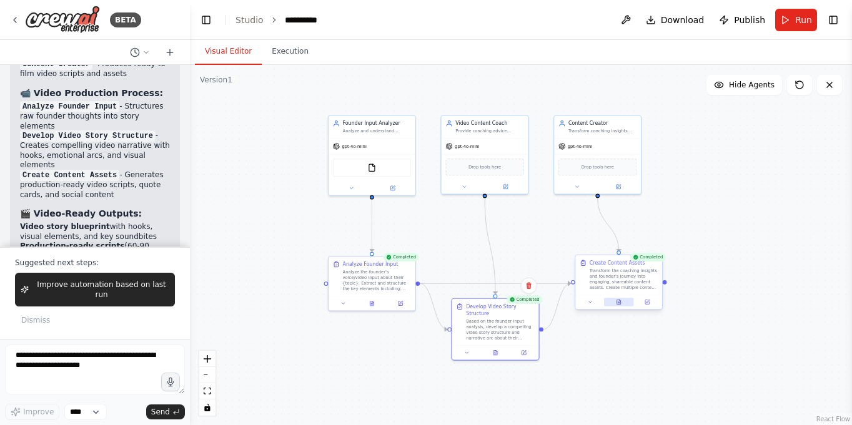
click at [619, 305] on button at bounding box center [619, 302] width 30 height 9
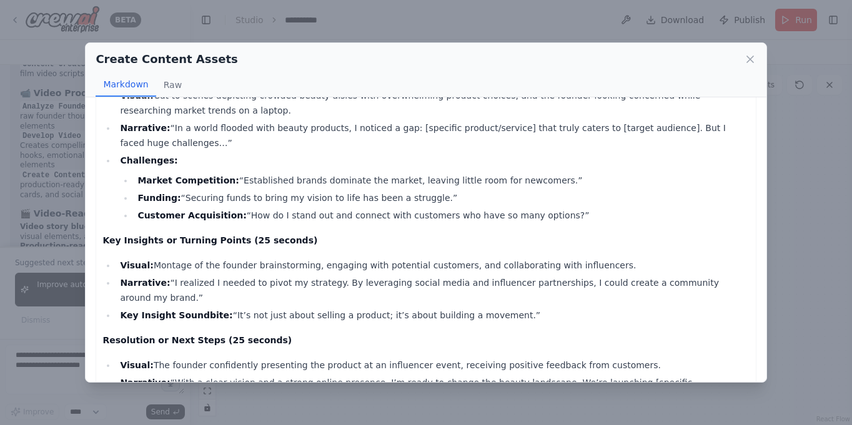
scroll to position [162, 0]
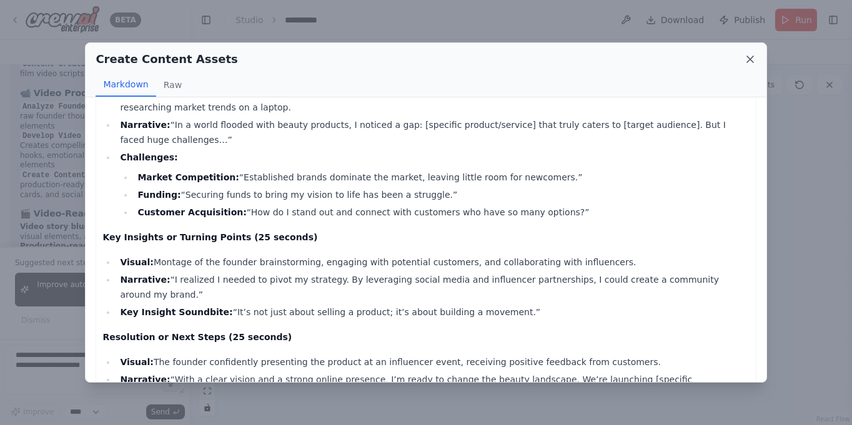
click at [751, 59] on icon at bounding box center [750, 59] width 6 height 6
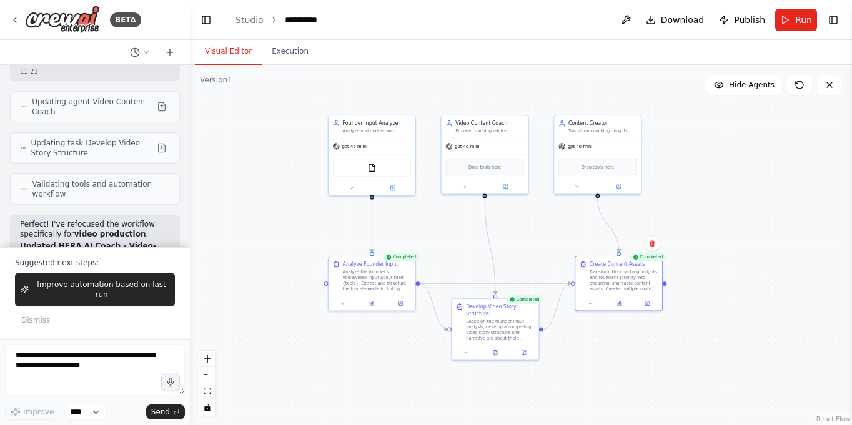
scroll to position [3284, 0]
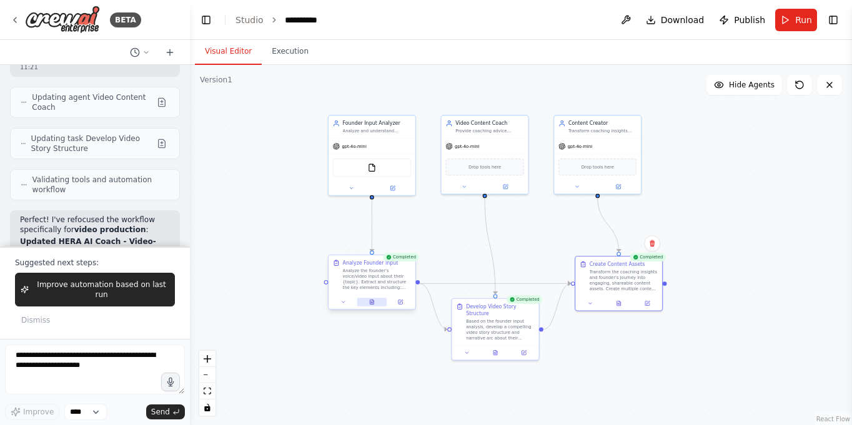
click at [372, 305] on button at bounding box center [372, 302] width 30 height 9
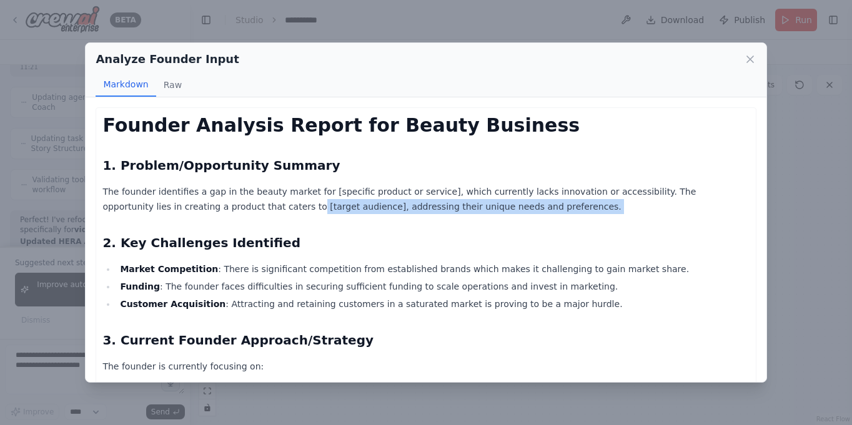
drag, startPoint x: 234, startPoint y: 205, endPoint x: 390, endPoint y: 217, distance: 156.6
click at [390, 217] on div "Founder Analysis Report for Beauty Business 1. Problem/Opportunity Summary The …" at bounding box center [425, 371] width 646 height 515
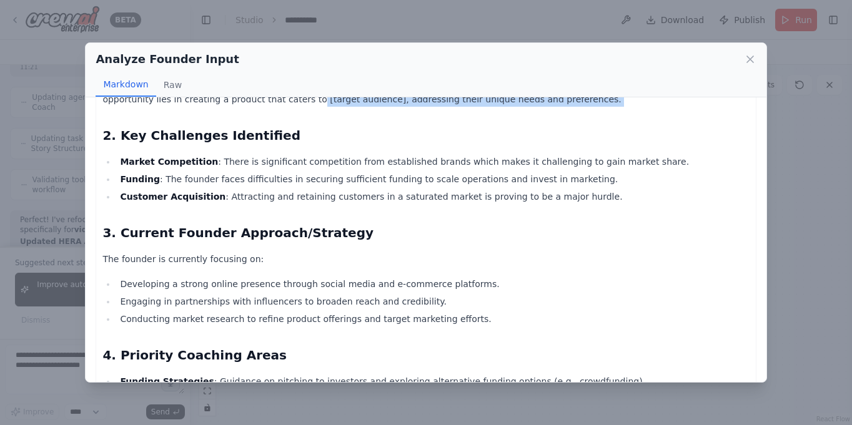
scroll to position [266, 0]
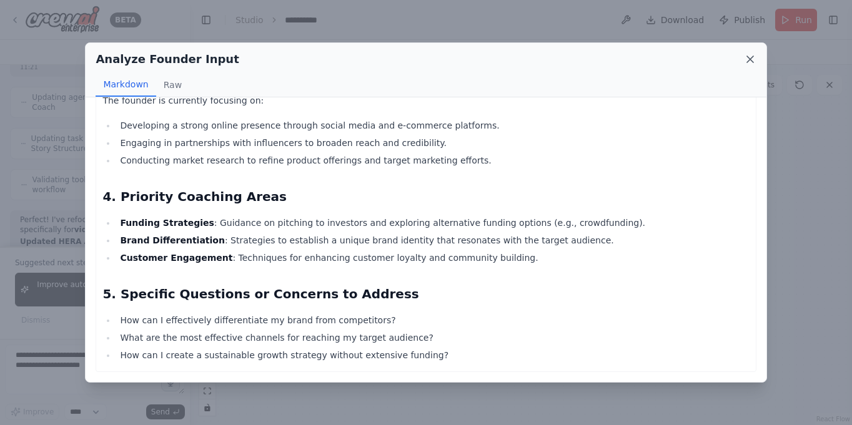
click at [750, 57] on icon at bounding box center [750, 59] width 12 height 12
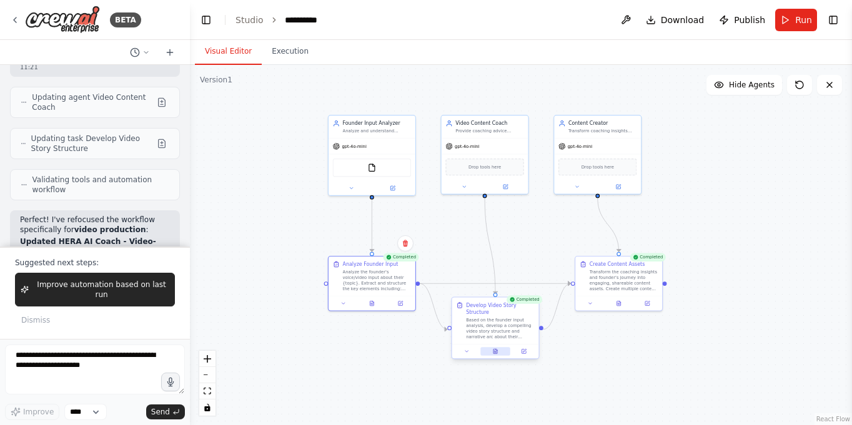
click at [495, 353] on icon at bounding box center [495, 351] width 4 height 5
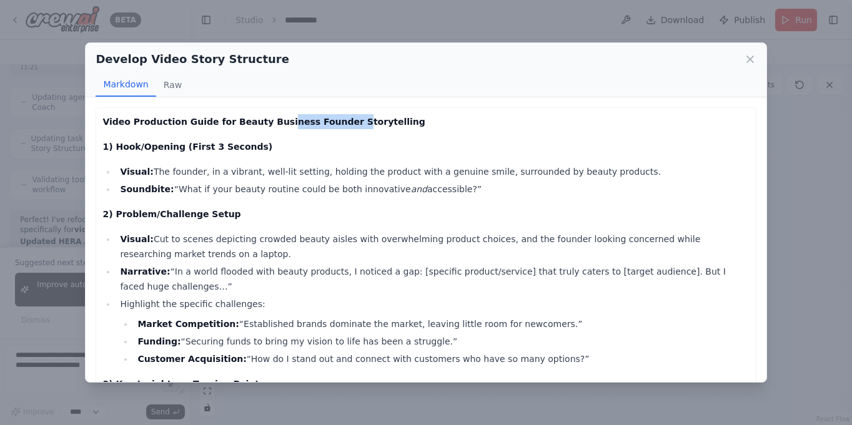
drag, startPoint x: 268, startPoint y: 117, endPoint x: 333, endPoint y: 128, distance: 65.8
click at [333, 128] on p "Video Production Guide for Beauty Business Founder Storytelling" at bounding box center [425, 121] width 646 height 15
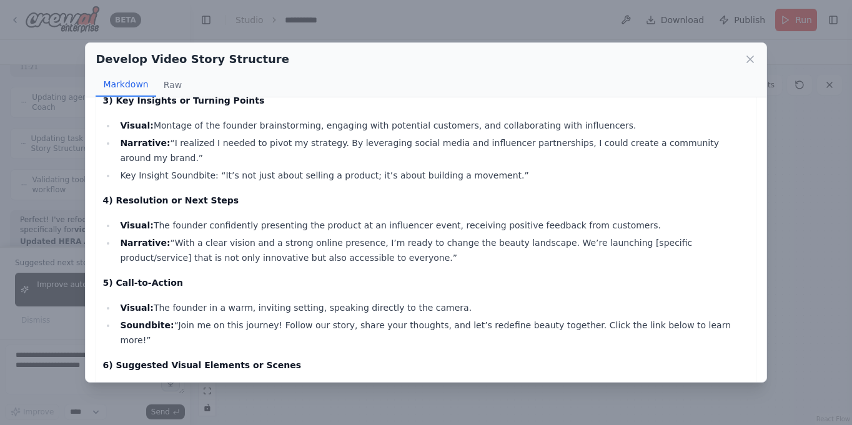
scroll to position [286, 0]
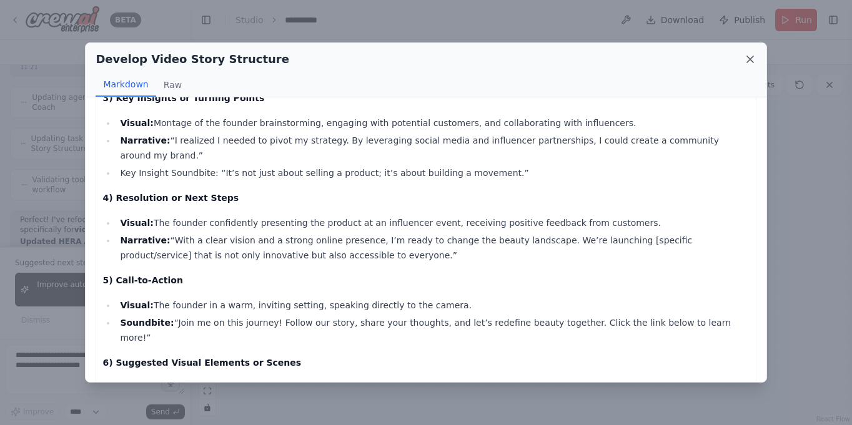
click at [753, 62] on icon at bounding box center [750, 59] width 6 height 6
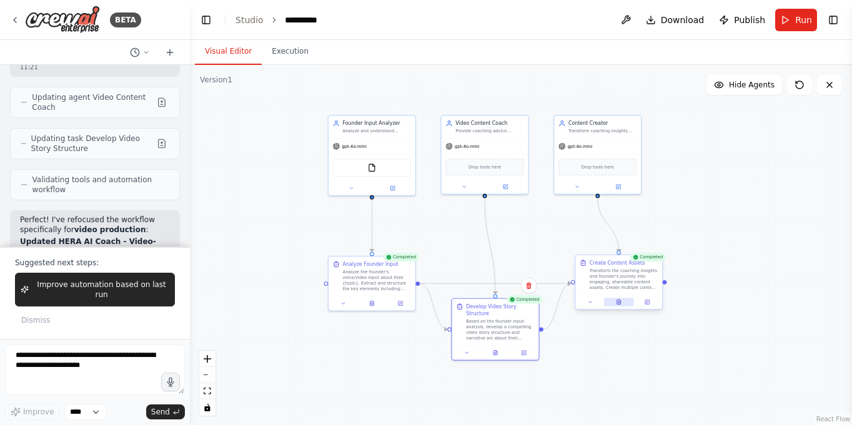
click at [619, 298] on button at bounding box center [619, 302] width 30 height 9
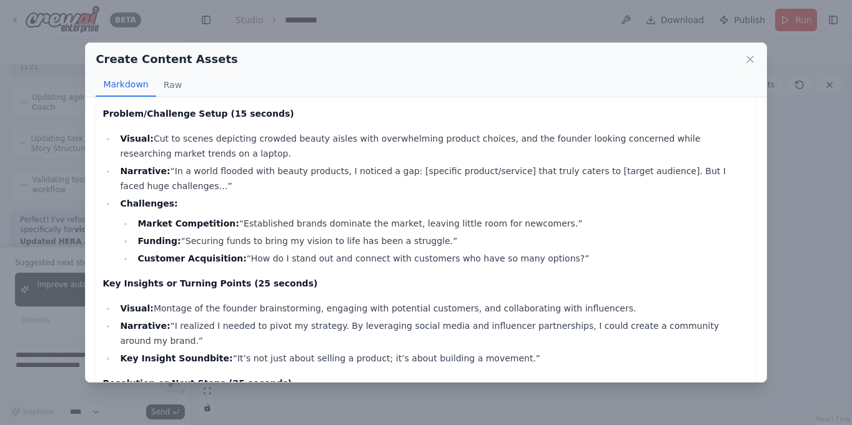
scroll to position [112, 0]
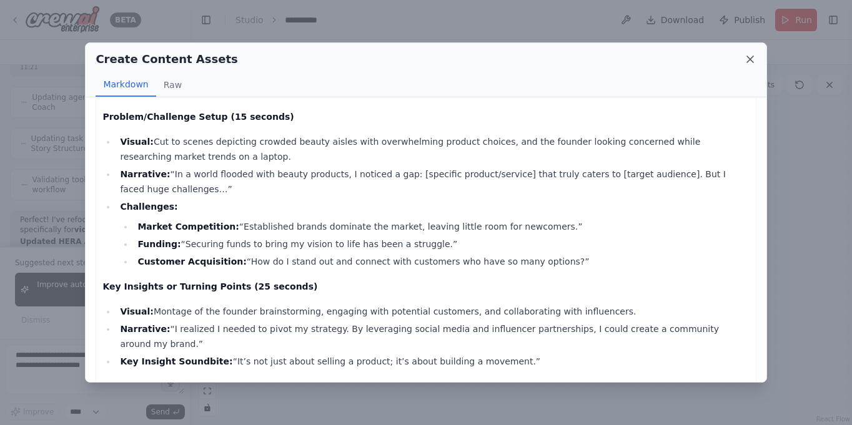
click at [749, 57] on icon at bounding box center [750, 59] width 12 height 12
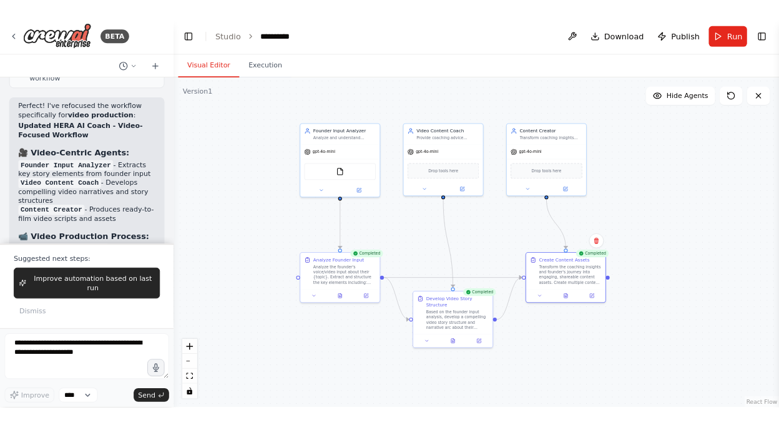
scroll to position [3586, 0]
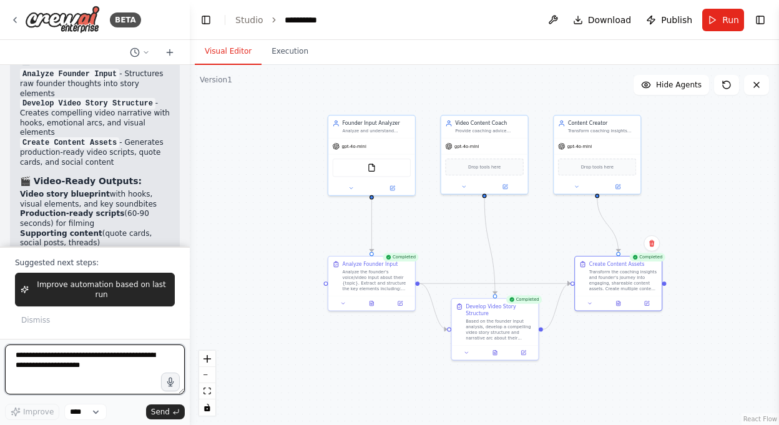
click at [99, 376] on textarea at bounding box center [95, 370] width 180 height 50
type textarea "**********"
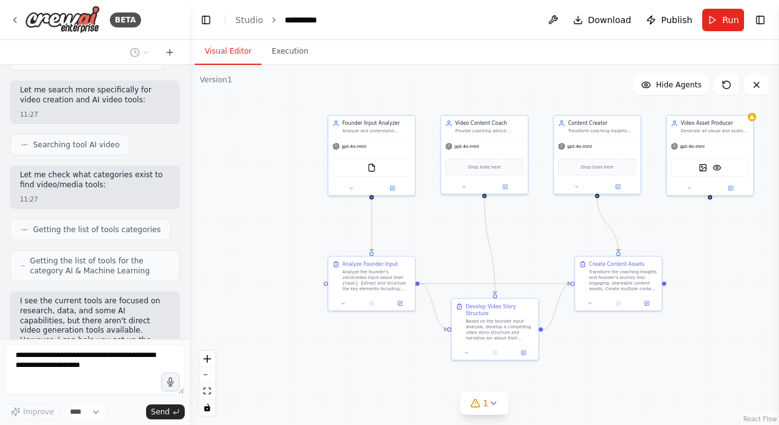
scroll to position [4091, 0]
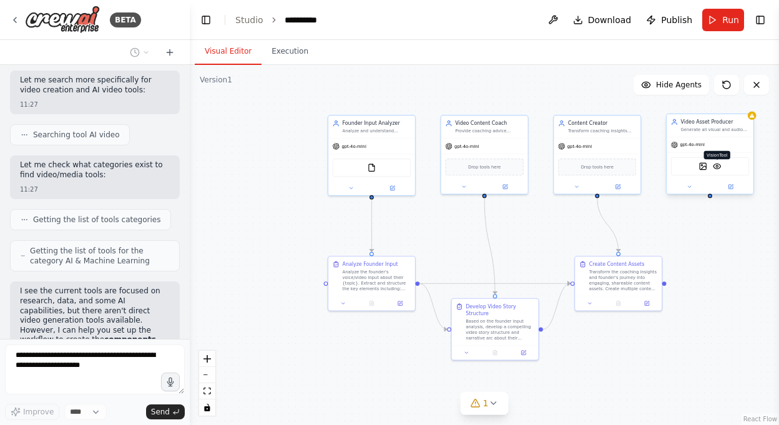
click at [716, 169] on img at bounding box center [717, 166] width 9 height 9
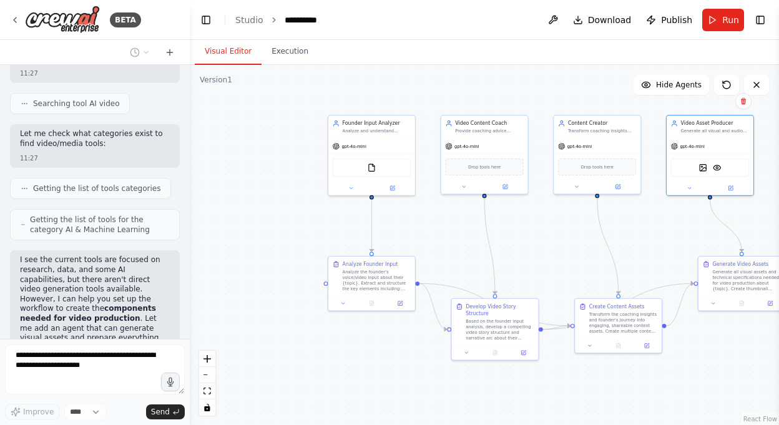
scroll to position [4163, 0]
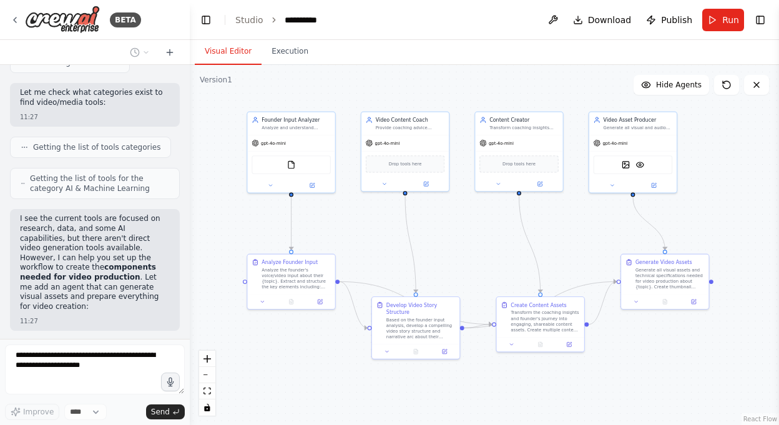
drag, startPoint x: 649, startPoint y: 208, endPoint x: 558, endPoint y: 207, distance: 91.2
click at [557, 207] on div ".deletable-edge-delete-btn { width: 20px; height: 20px; border: 0px solid #ffff…" at bounding box center [484, 245] width 589 height 360
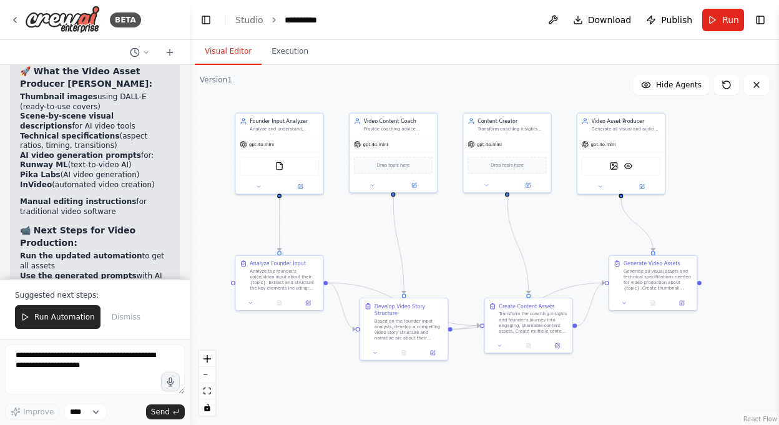
click at [94, 272] on li "Use the generated prompts with AI video tools like: Runway ML ([DOMAIN_NAME]) P…" at bounding box center [95, 296] width 150 height 49
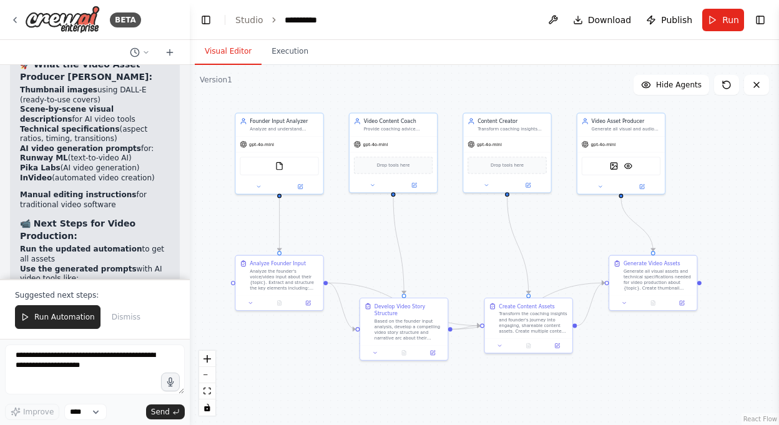
scroll to position [4768, 0]
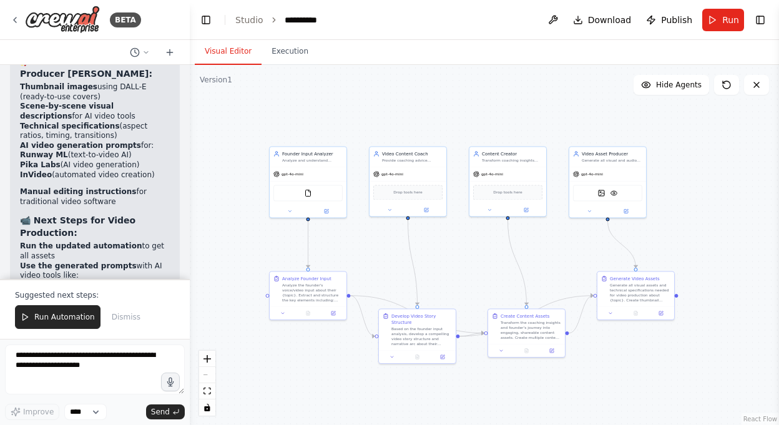
drag, startPoint x: 222, startPoint y: 234, endPoint x: 256, endPoint y: 249, distance: 36.9
click at [256, 249] on div ".deletable-edge-delete-btn { width: 20px; height: 20px; border: 0px solid #ffff…" at bounding box center [484, 245] width 589 height 360
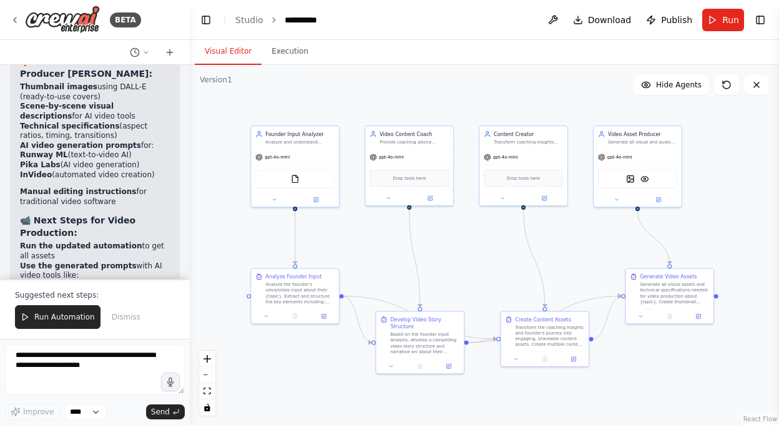
drag, startPoint x: 255, startPoint y: 250, endPoint x: 235, endPoint y: 244, distance: 21.1
click at [235, 244] on div ".deletable-edge-delete-btn { width: 20px; height: 20px; border: 0px solid #ffff…" at bounding box center [484, 245] width 589 height 360
click at [61, 320] on span "Run Automation" at bounding box center [64, 317] width 61 height 10
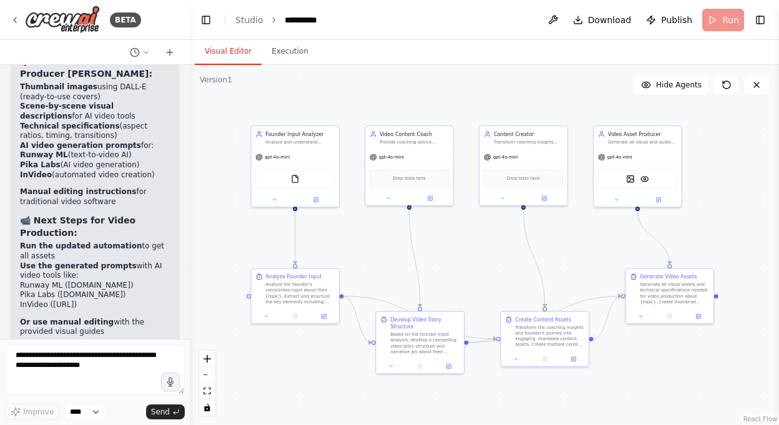
scroll to position [4708, 0]
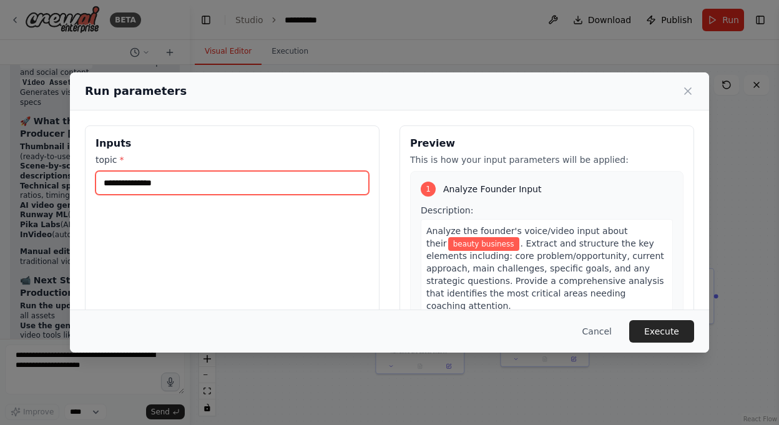
click at [287, 190] on input "**********" at bounding box center [233, 183] width 274 height 24
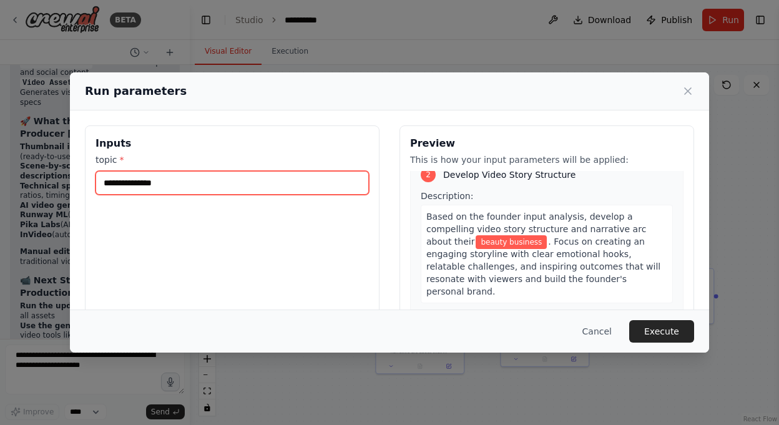
scroll to position [292, 0]
drag, startPoint x: 157, startPoint y: 179, endPoint x: 62, endPoint y: 170, distance: 96.0
click at [61, 170] on div "**********" at bounding box center [389, 212] width 779 height 425
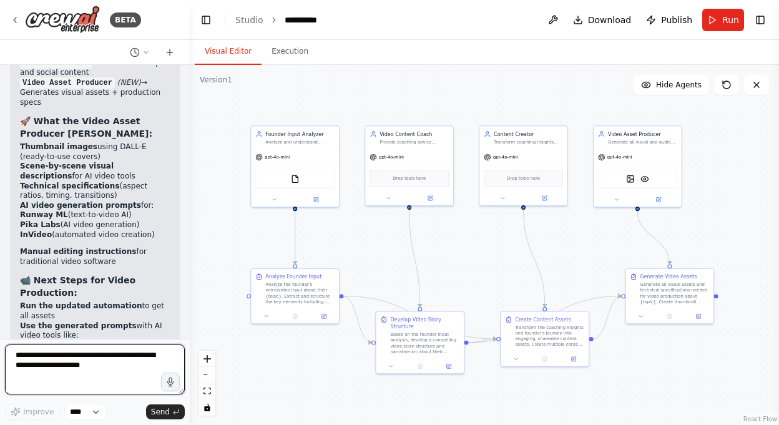
click at [122, 358] on textarea at bounding box center [95, 370] width 180 height 50
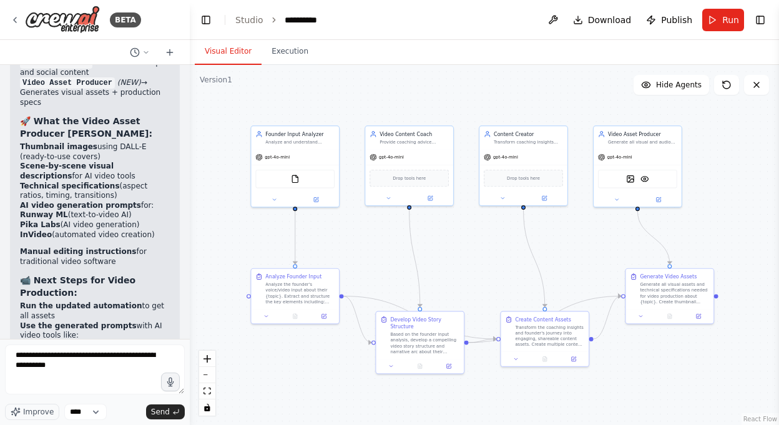
click at [75, 400] on div "11:28" at bounding box center [95, 404] width 150 height 9
click at [87, 367] on textarea "**********" at bounding box center [95, 370] width 180 height 50
click at [84, 355] on textarea "**********" at bounding box center [95, 370] width 180 height 50
drag, startPoint x: 107, startPoint y: 364, endPoint x: 98, endPoint y: 358, distance: 10.9
click at [98, 358] on textarea "**********" at bounding box center [95, 370] width 180 height 50
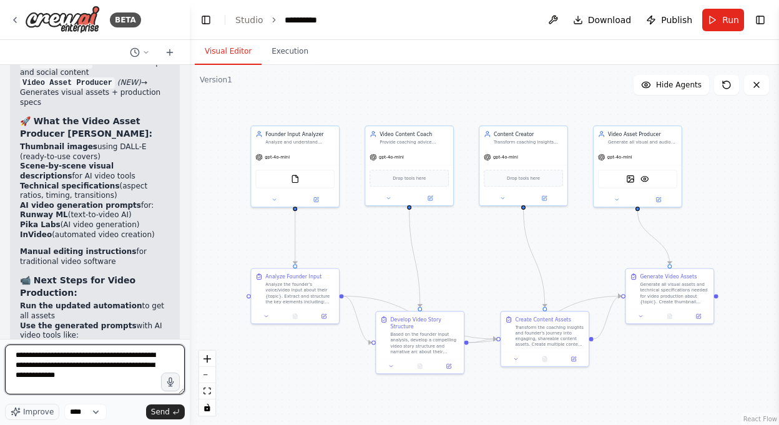
type textarea "**********"
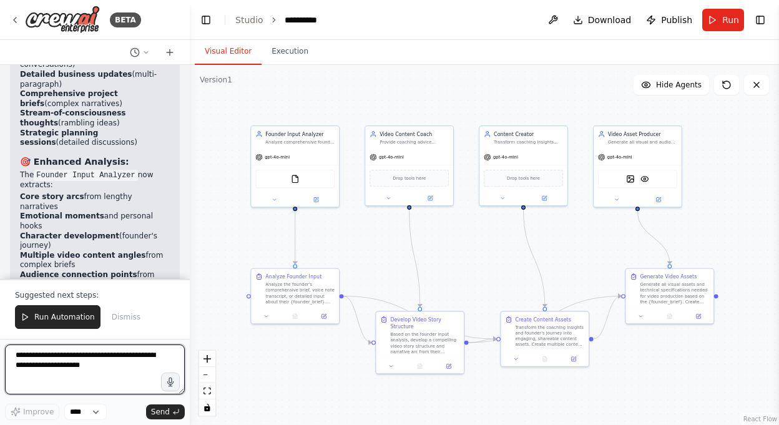
scroll to position [6039, 0]
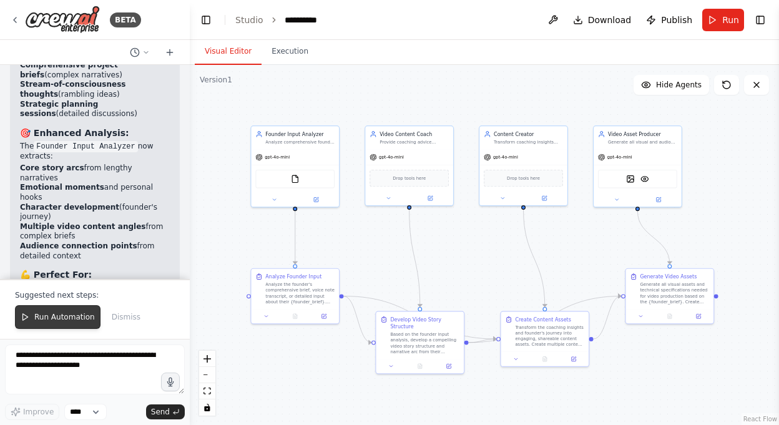
click at [61, 317] on span "Run Automation" at bounding box center [64, 317] width 61 height 10
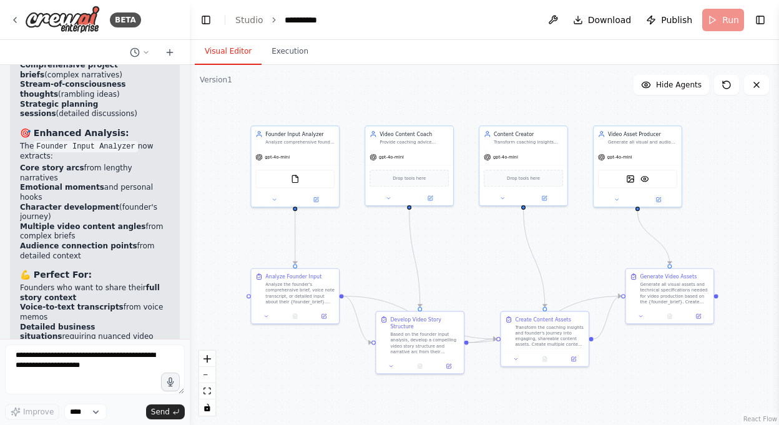
scroll to position [5979, 0]
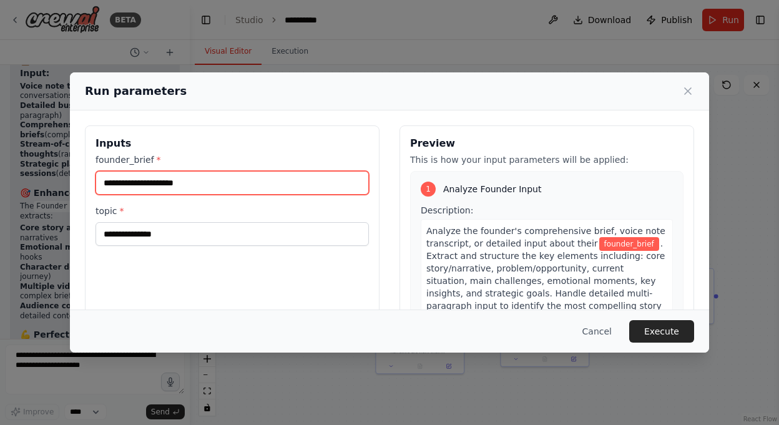
click at [171, 189] on input "founder_brief *" at bounding box center [233, 183] width 274 height 24
paste input "**********"
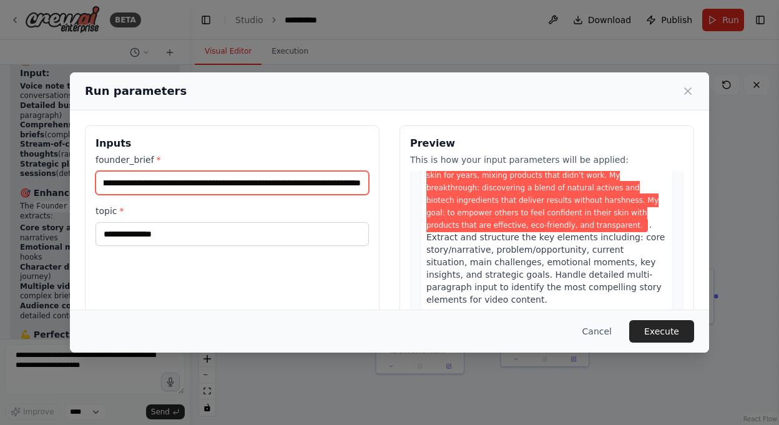
scroll to position [132, 0]
type input "**********"
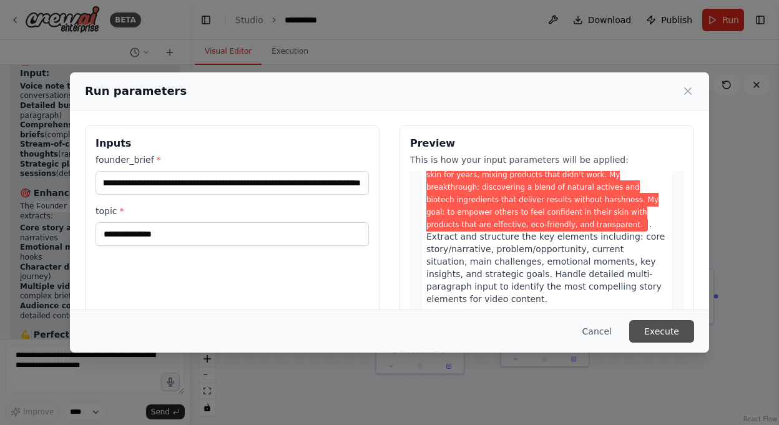
scroll to position [0, 0]
click at [656, 333] on button "Execute" at bounding box center [661, 331] width 65 height 22
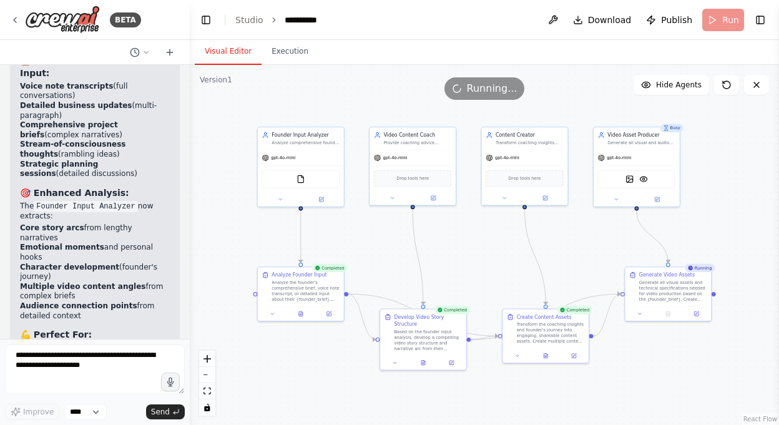
scroll to position [6039, 0]
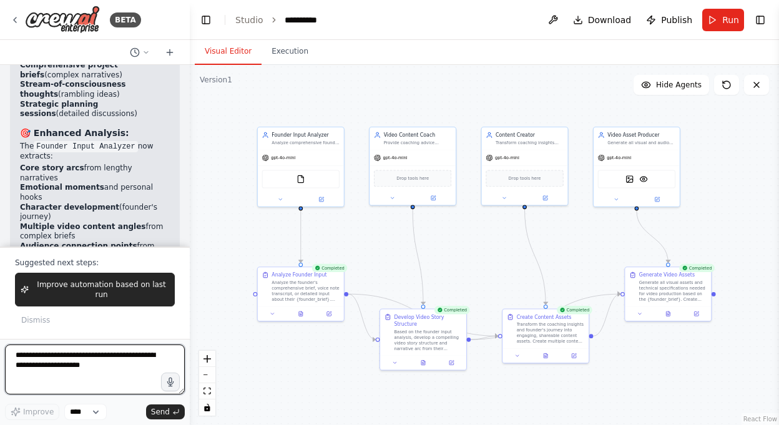
click at [81, 373] on textarea at bounding box center [95, 370] width 180 height 50
click at [669, 23] on span "Publish" at bounding box center [676, 20] width 31 height 12
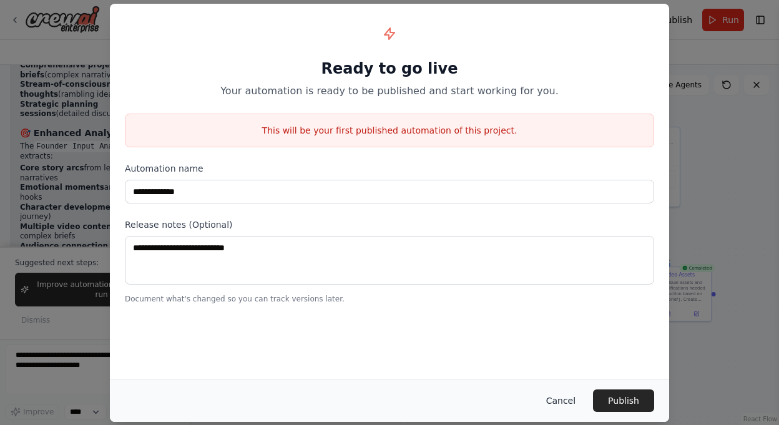
click at [564, 391] on button "Cancel" at bounding box center [560, 401] width 49 height 22
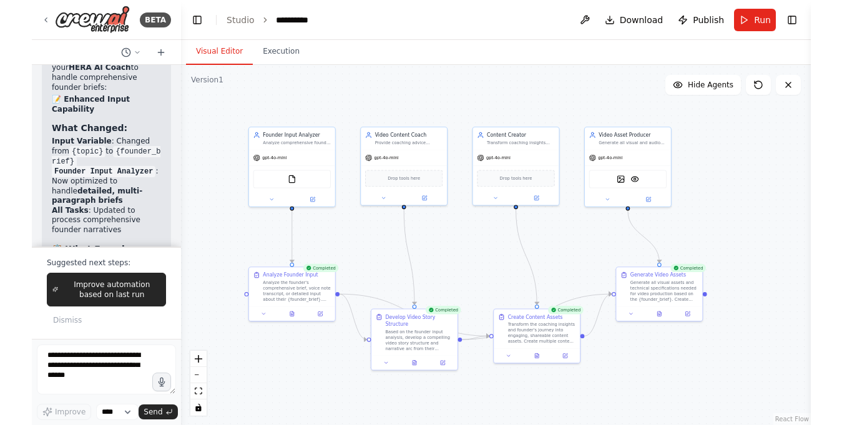
scroll to position [7144, 0]
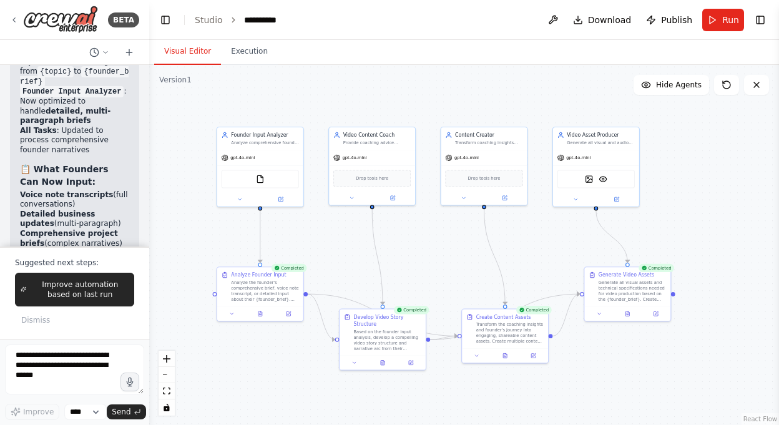
drag, startPoint x: 187, startPoint y: 176, endPoint x: 149, endPoint y: 176, distance: 38.1
click at [149, 176] on div "BETA Hello! I'm the CrewAI assistant. What kind of automation do you want to bu…" at bounding box center [389, 212] width 779 height 425
click at [612, 179] on div "DallETool VisionTool" at bounding box center [596, 178] width 77 height 18
click at [595, 180] on div "DallETool VisionTool" at bounding box center [596, 178] width 77 height 18
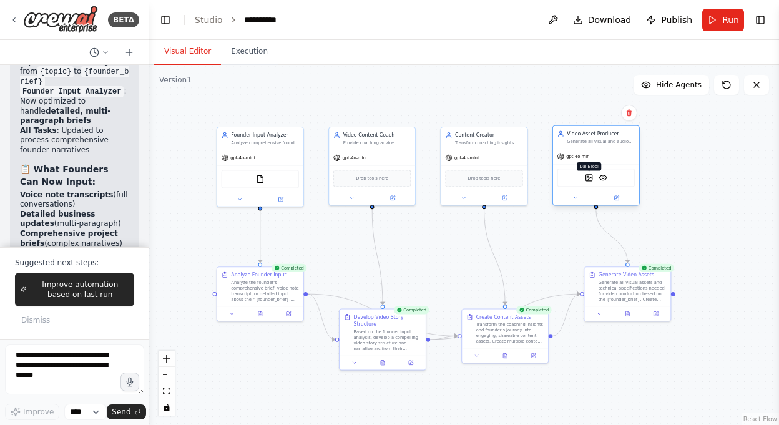
click at [588, 179] on img at bounding box center [589, 178] width 8 height 8
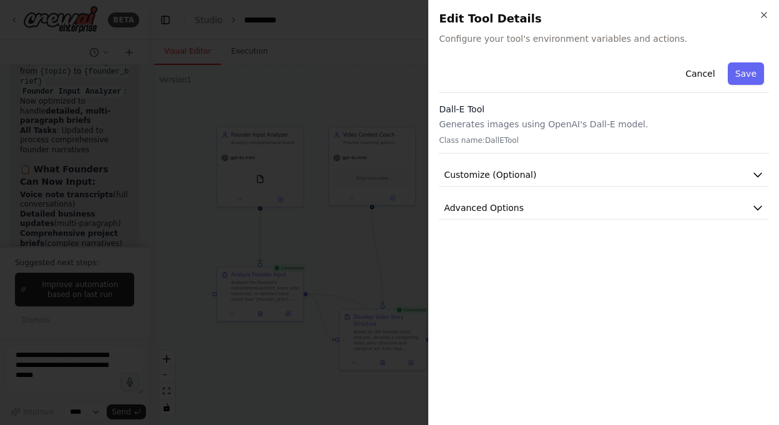
click at [588, 179] on button "Customize (Optional)" at bounding box center [604, 175] width 330 height 23
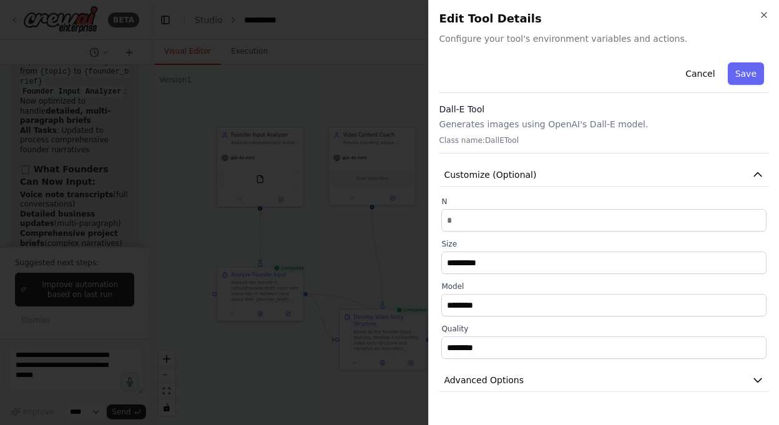
click at [588, 179] on button "Customize (Optional)" at bounding box center [604, 175] width 330 height 23
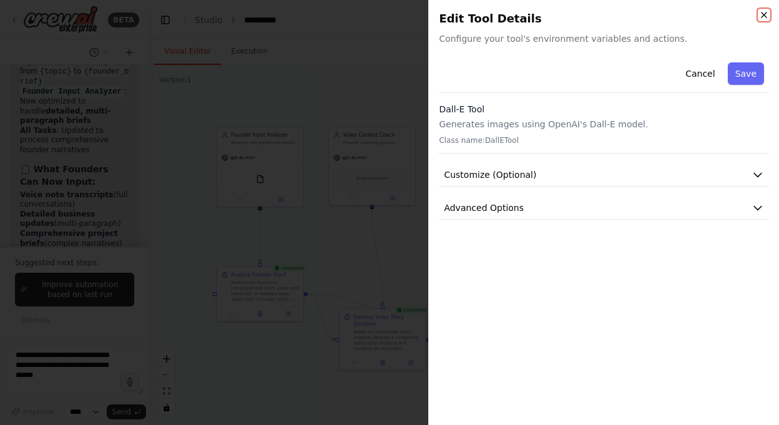
click at [761, 12] on icon "button" at bounding box center [764, 14] width 5 height 5
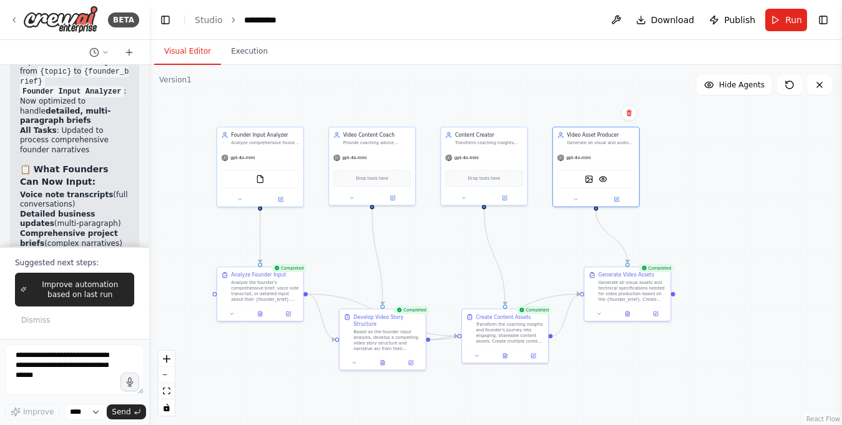
scroll to position [7216, 0]
